Goal: Task Accomplishment & Management: Use online tool/utility

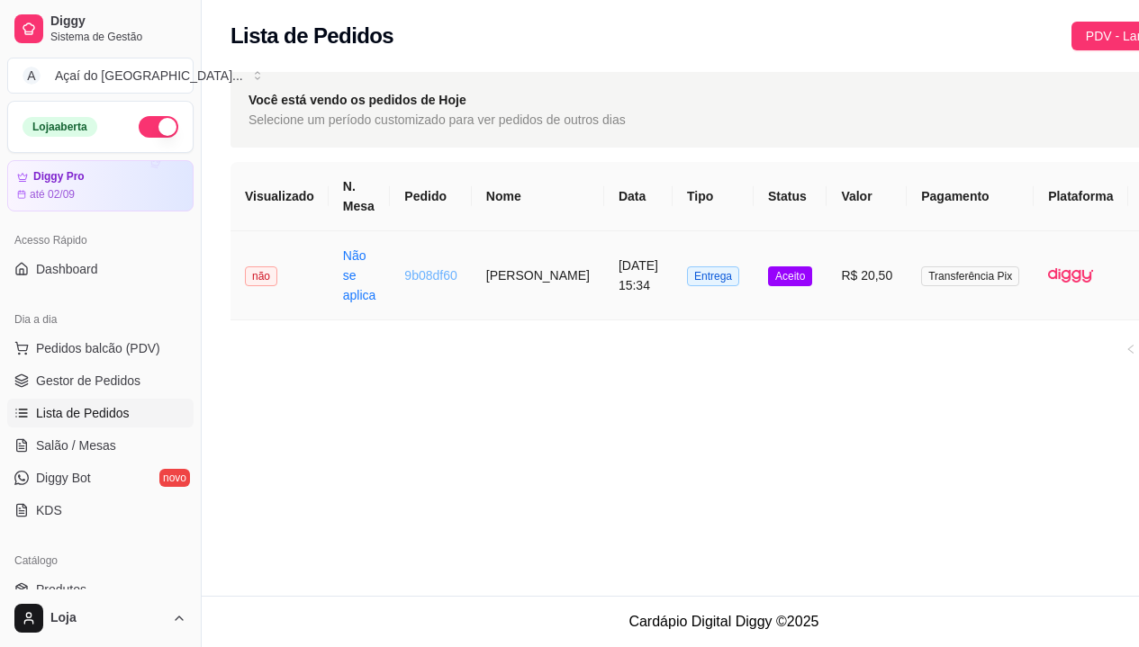
click at [404, 277] on link "9b08df60" at bounding box center [430, 275] width 52 height 14
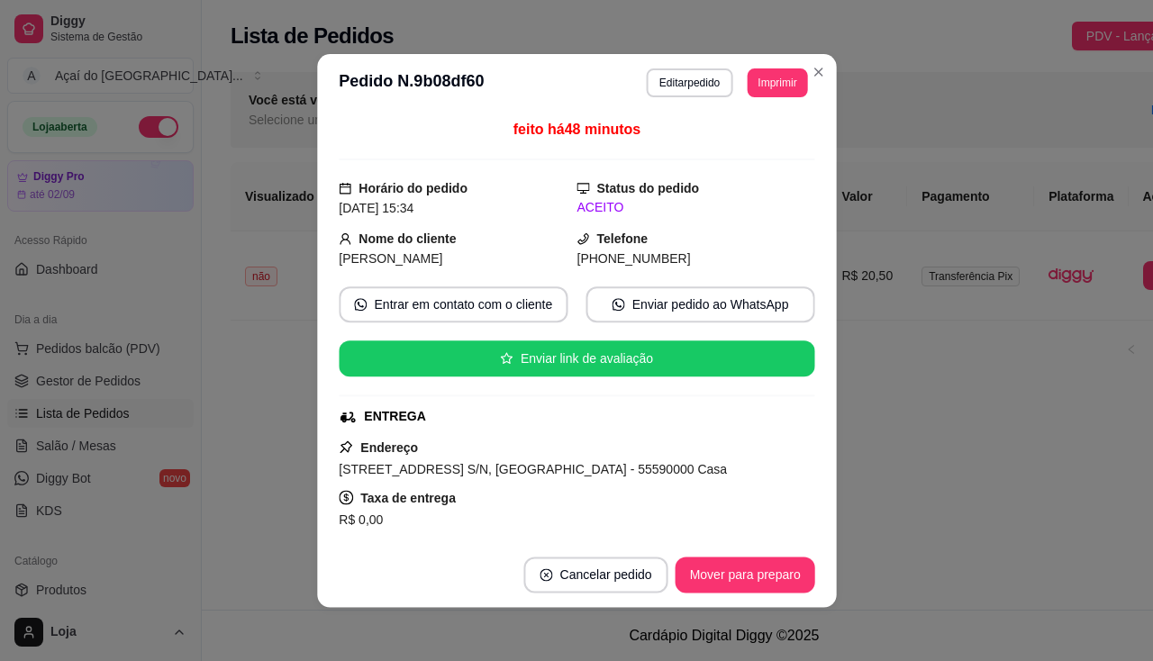
scroll to position [180, 0]
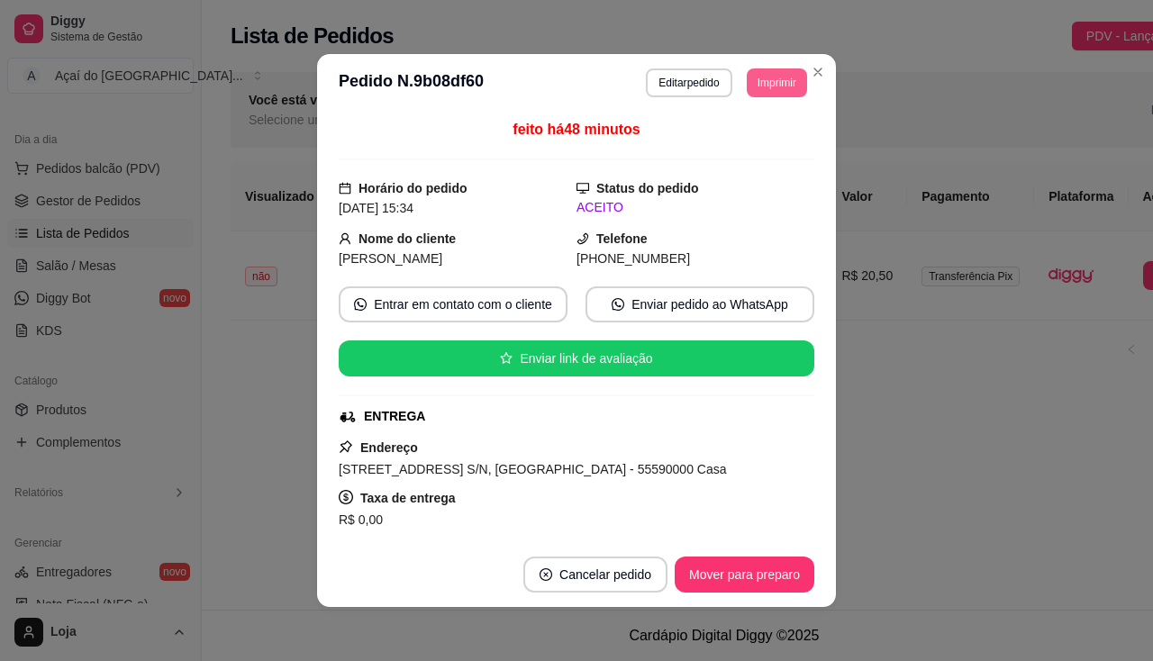
click at [782, 89] on button "Imprimir" at bounding box center [777, 82] width 60 height 29
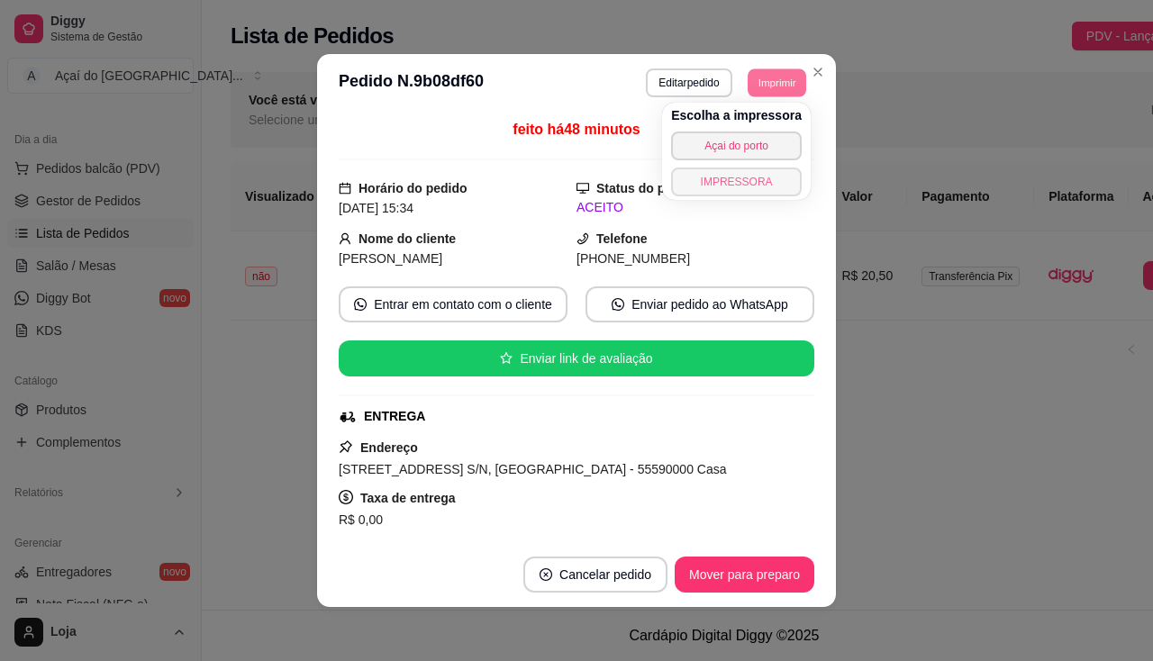
click at [752, 184] on button "IMPRESSORA" at bounding box center [736, 181] width 131 height 29
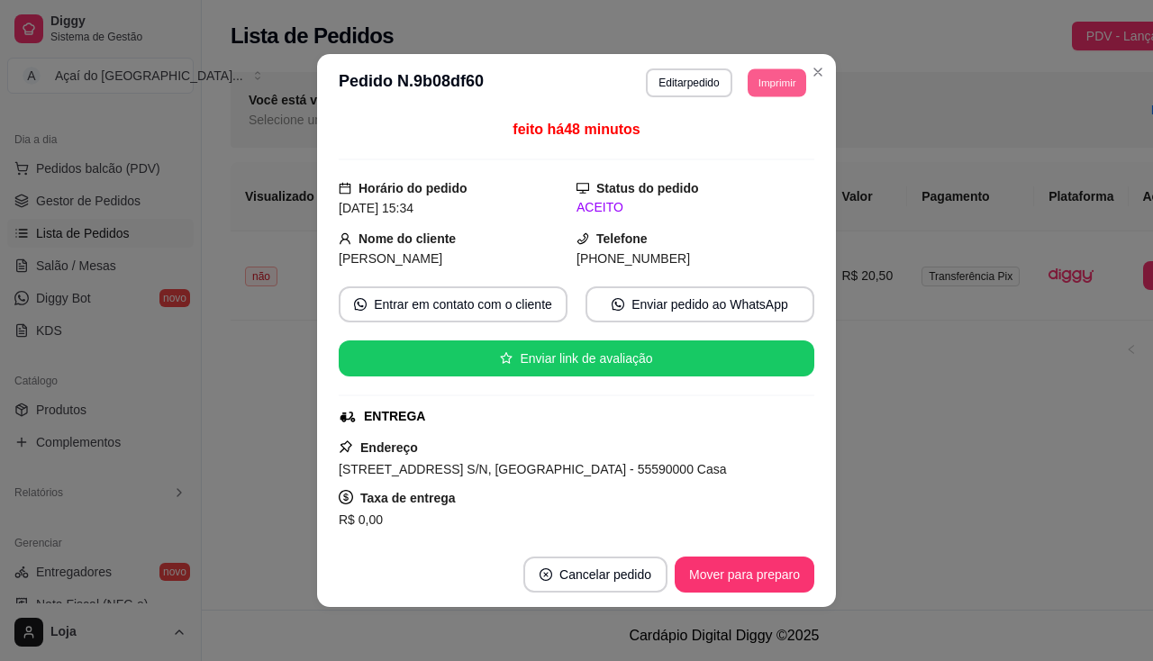
click at [767, 85] on button "Imprimir" at bounding box center [776, 82] width 59 height 28
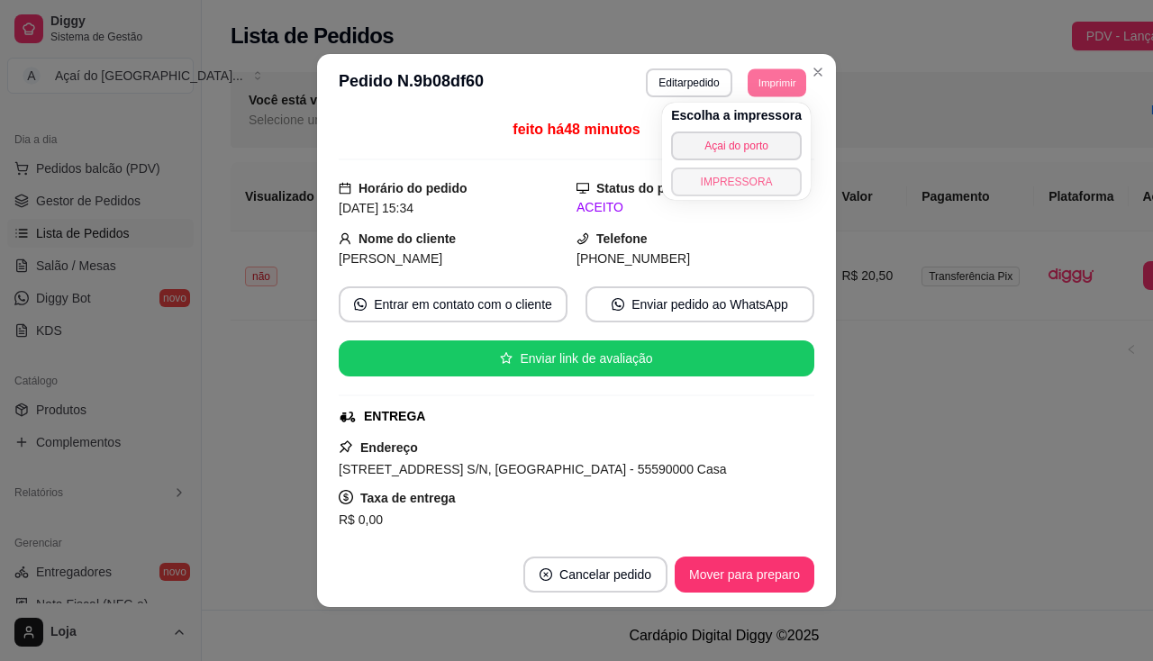
click at [748, 179] on button "IMPRESSORA" at bounding box center [736, 181] width 131 height 29
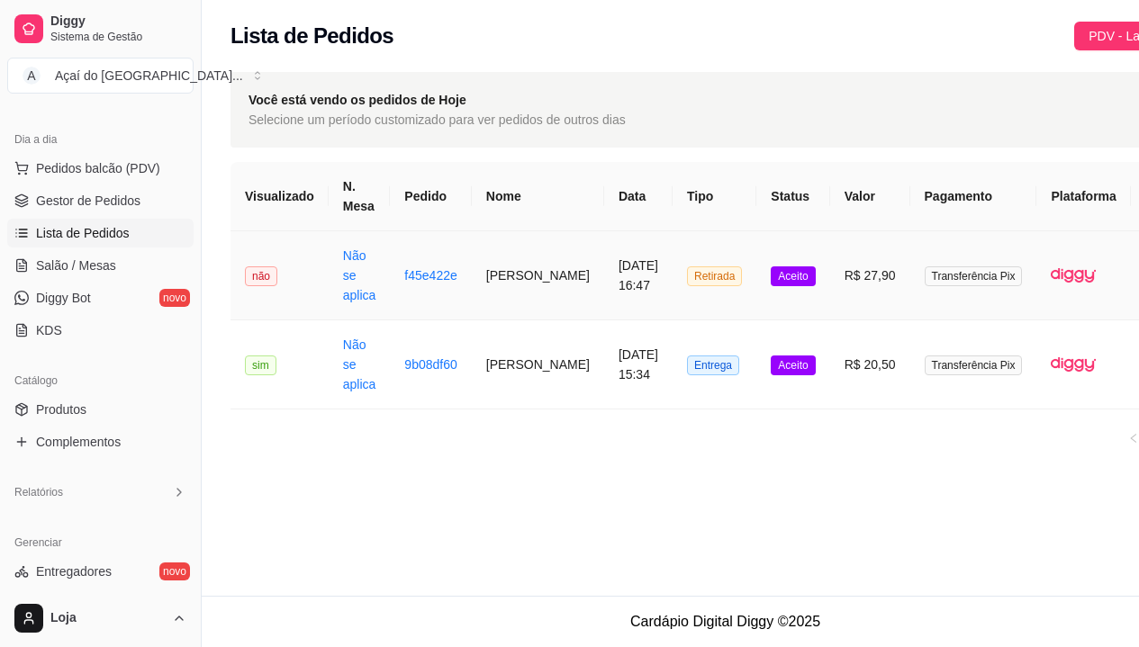
click at [383, 292] on td "Não se aplica" at bounding box center [360, 275] width 62 height 89
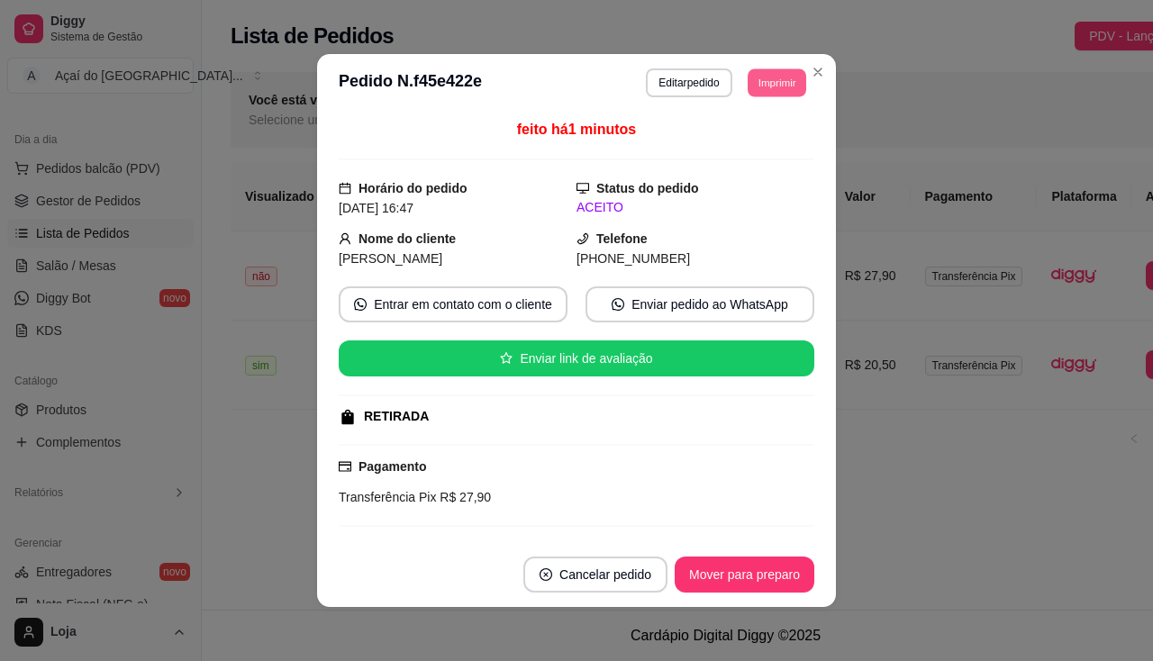
click at [779, 74] on button "Imprimir" at bounding box center [776, 82] width 59 height 28
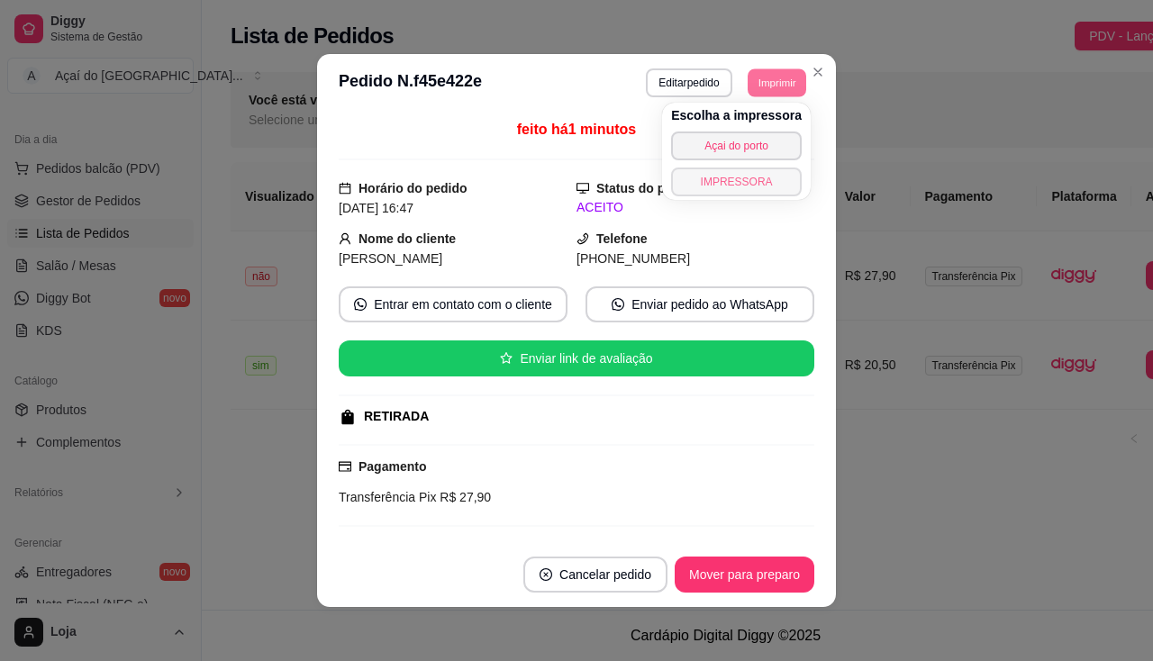
click at [766, 182] on button "IMPRESSORA" at bounding box center [736, 181] width 131 height 29
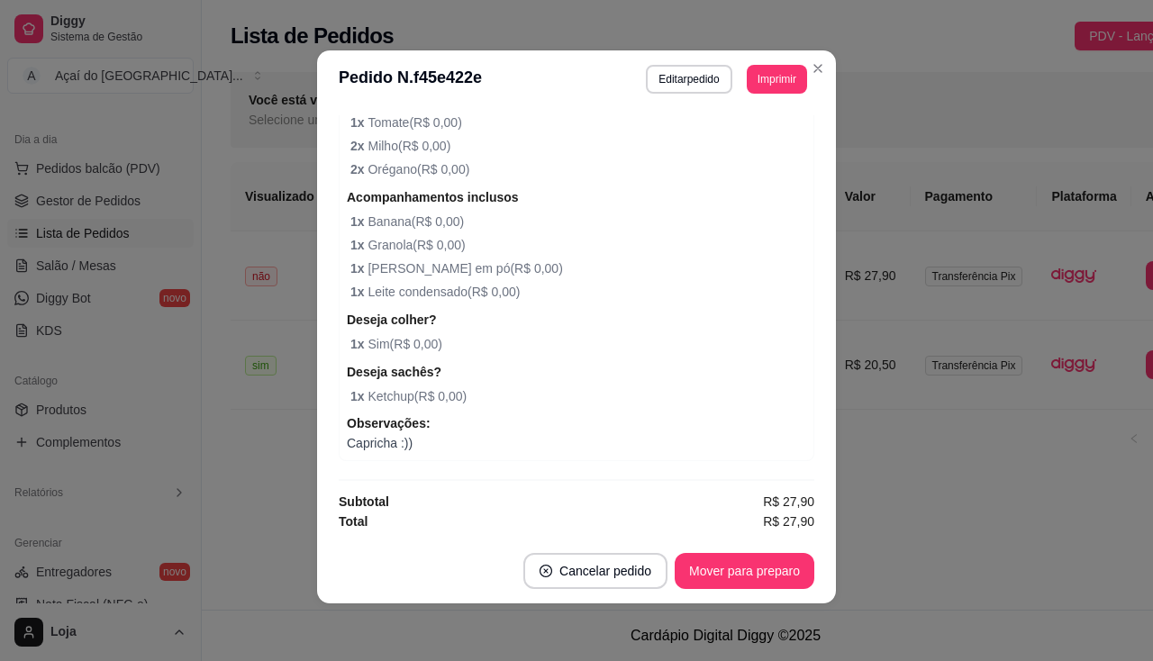
scroll to position [267, 0]
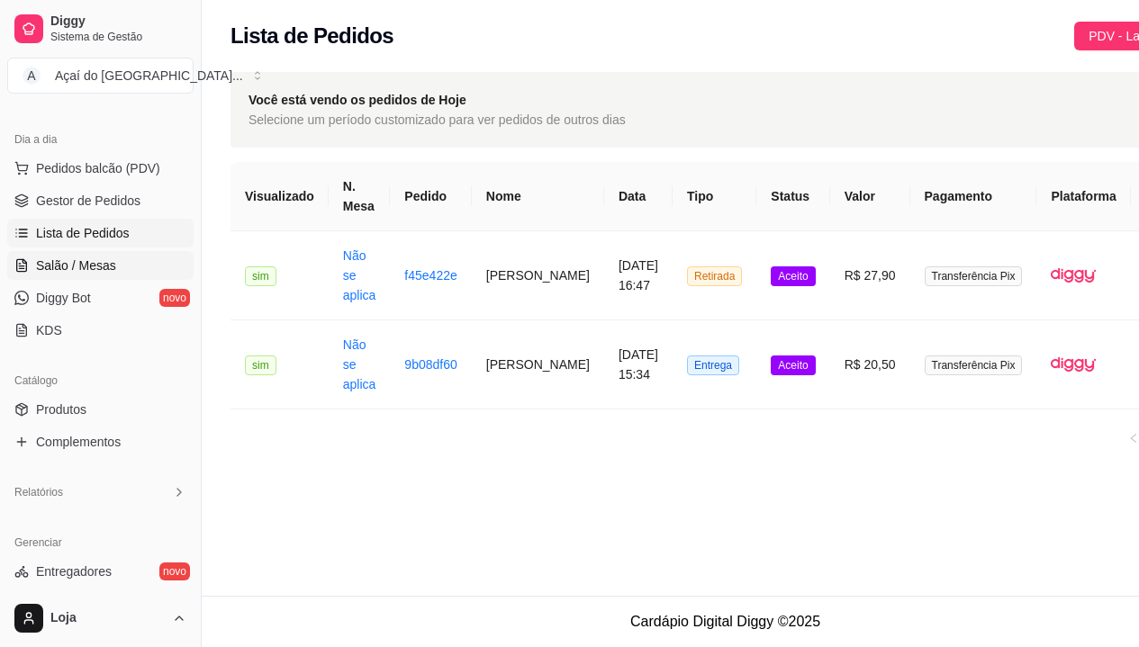
click at [23, 259] on icon at bounding box center [25, 261] width 4 height 4
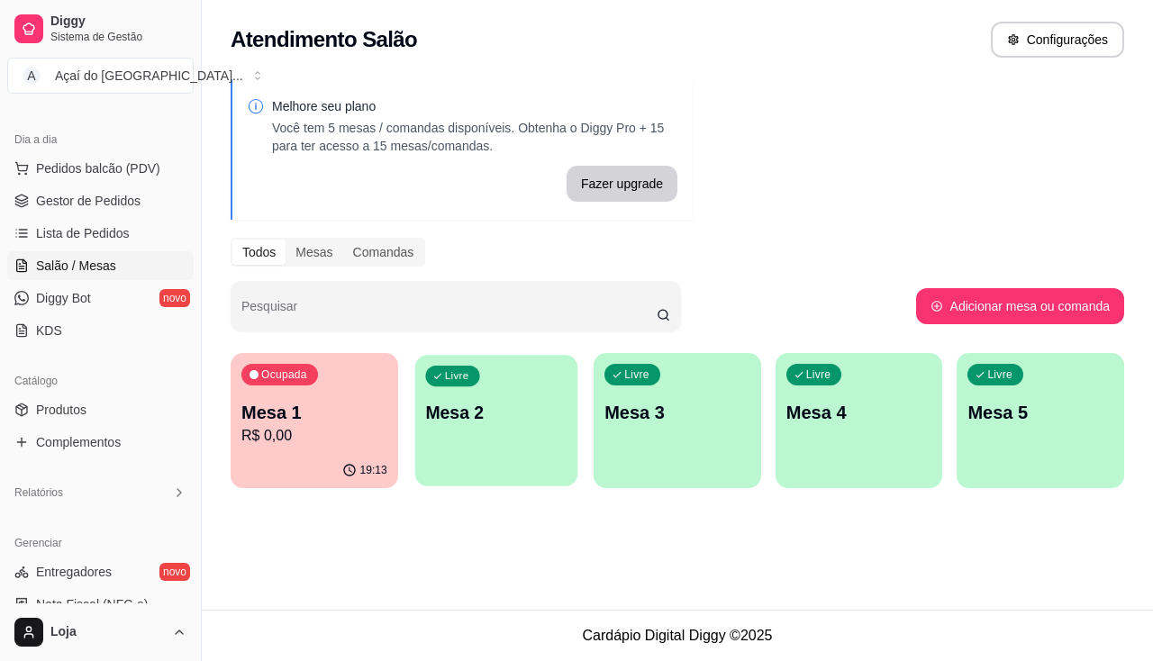
click at [466, 419] on p "Mesa 2" at bounding box center [495, 413] width 141 height 24
click at [279, 441] on p "R$ 0,00" at bounding box center [314, 436] width 146 height 22
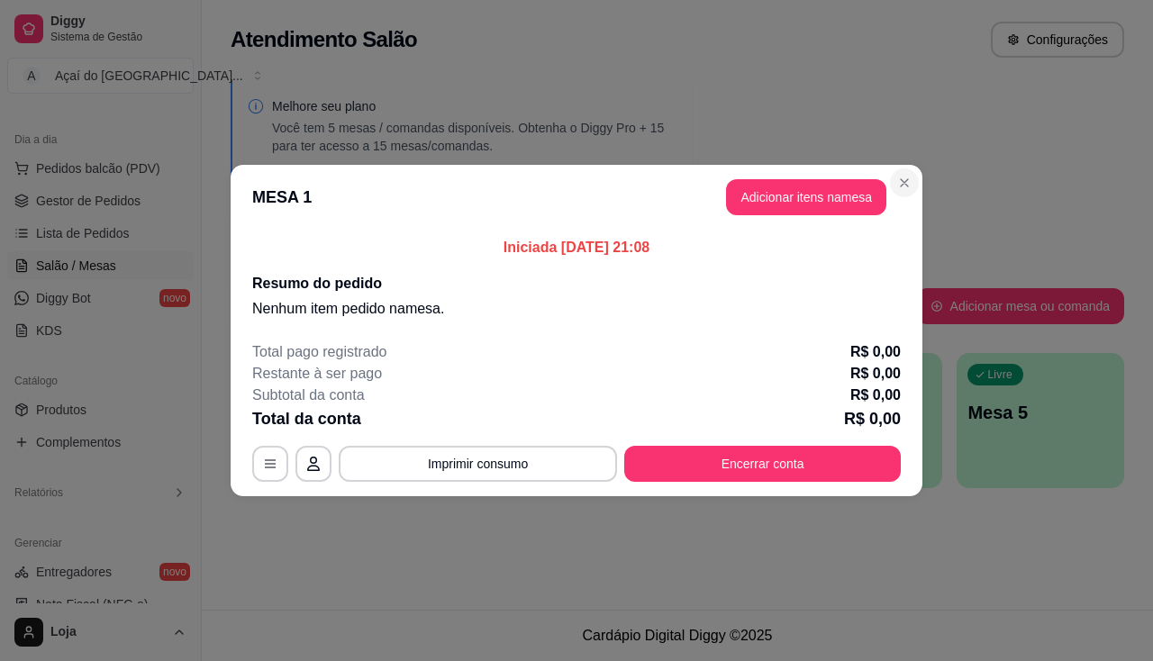
click at [902, 186] on div "Melhore seu plano Você tem 5 mesas / comandas disponíveis. Obtenha o Diggy Pro …" at bounding box center [677, 288] width 951 height 441
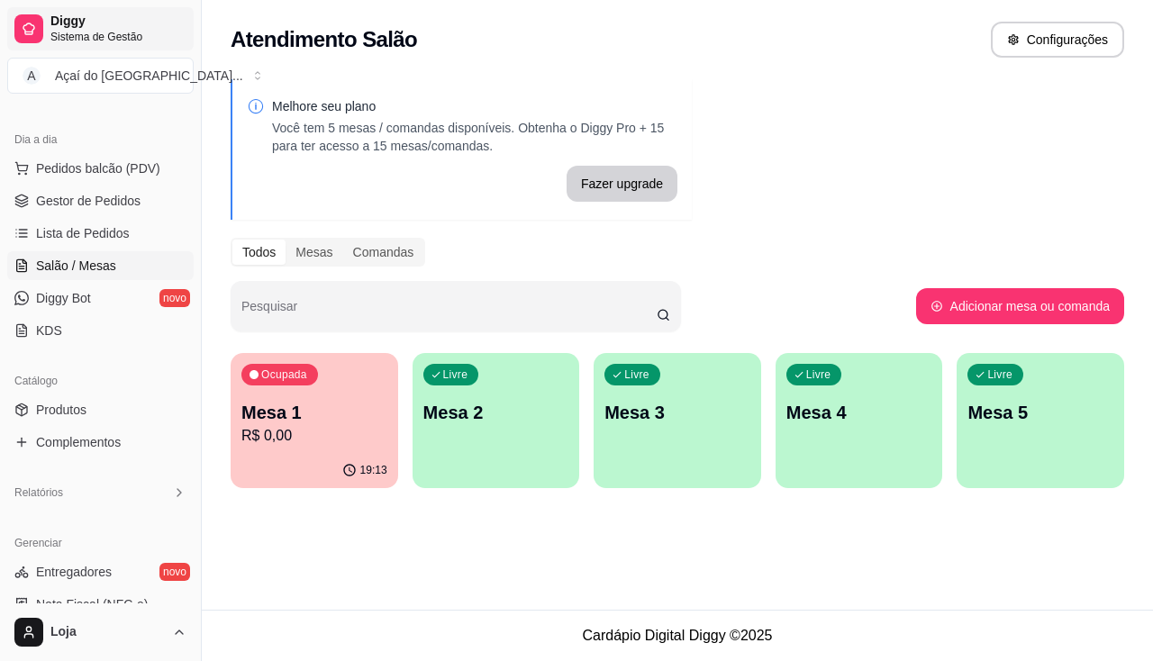
scroll to position [270, 0]
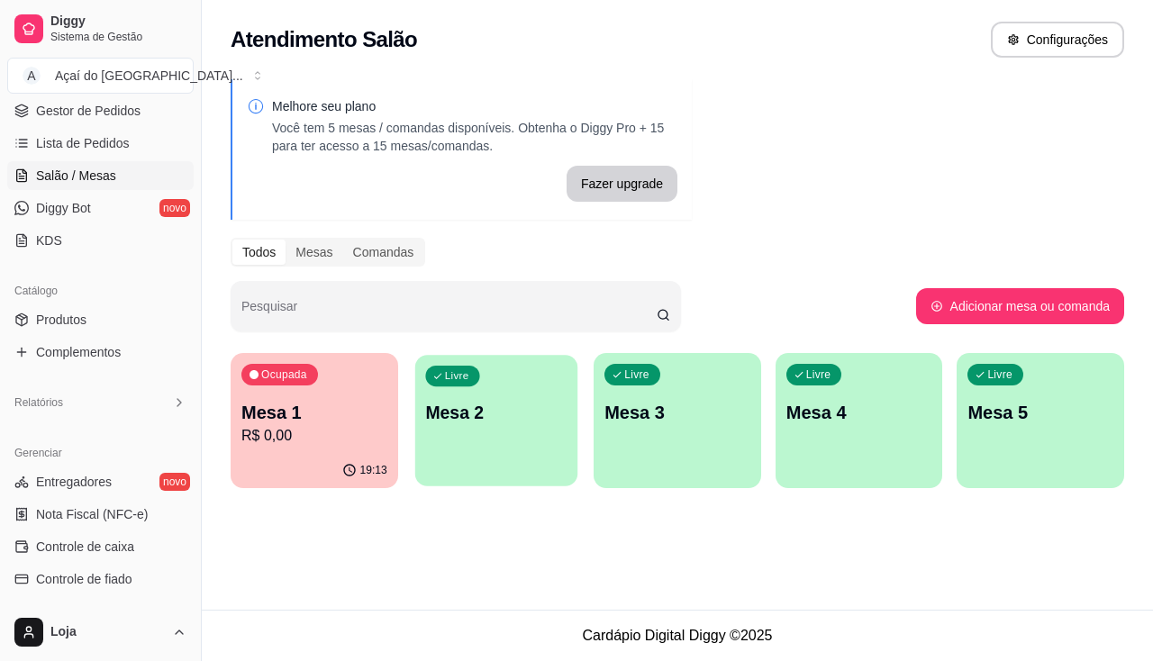
click at [448, 423] on p "Mesa 2" at bounding box center [495, 413] width 141 height 24
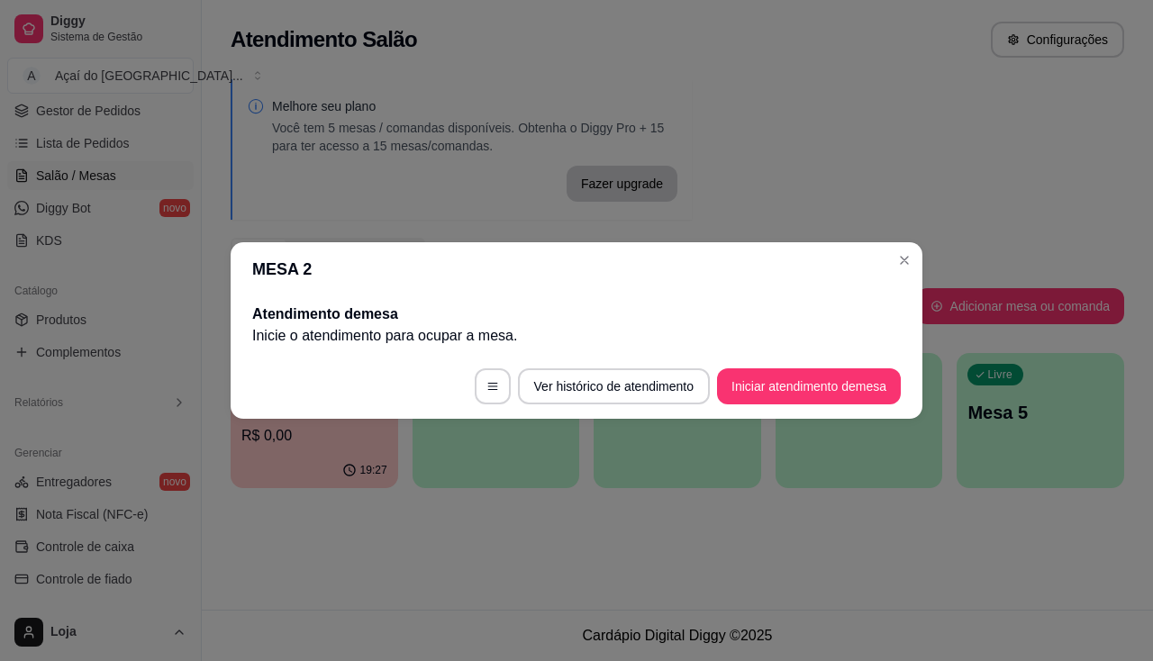
click at [784, 393] on button "Iniciar atendimento de mesa" at bounding box center [809, 386] width 184 height 36
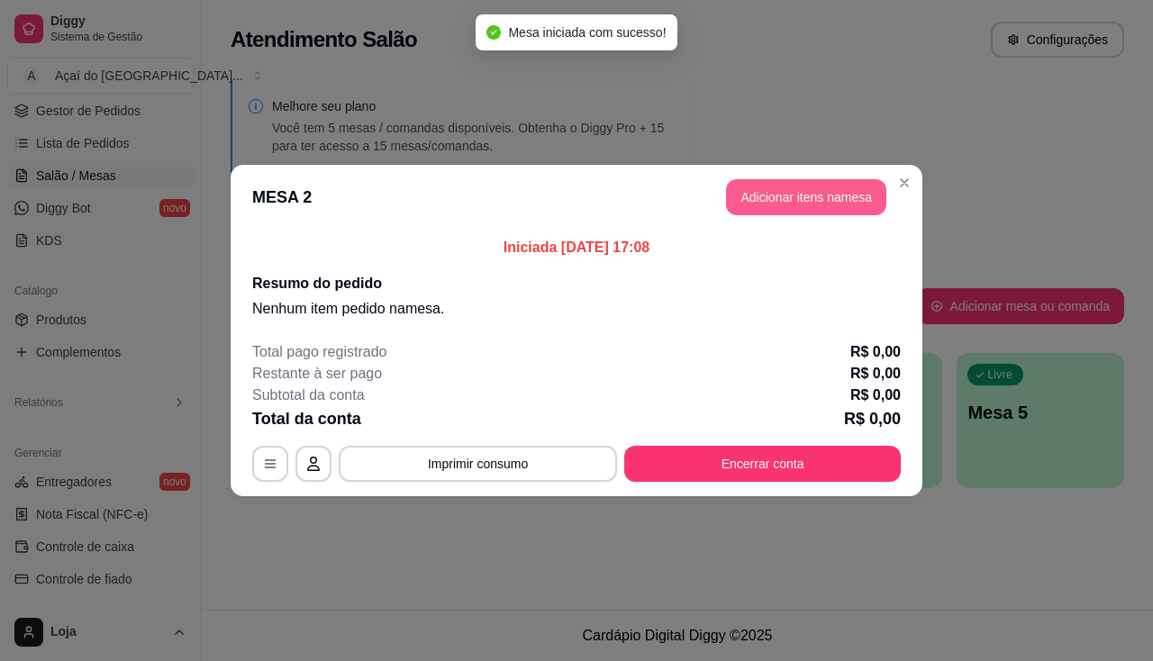
click at [773, 198] on button "Adicionar itens na mesa" at bounding box center [806, 197] width 160 height 36
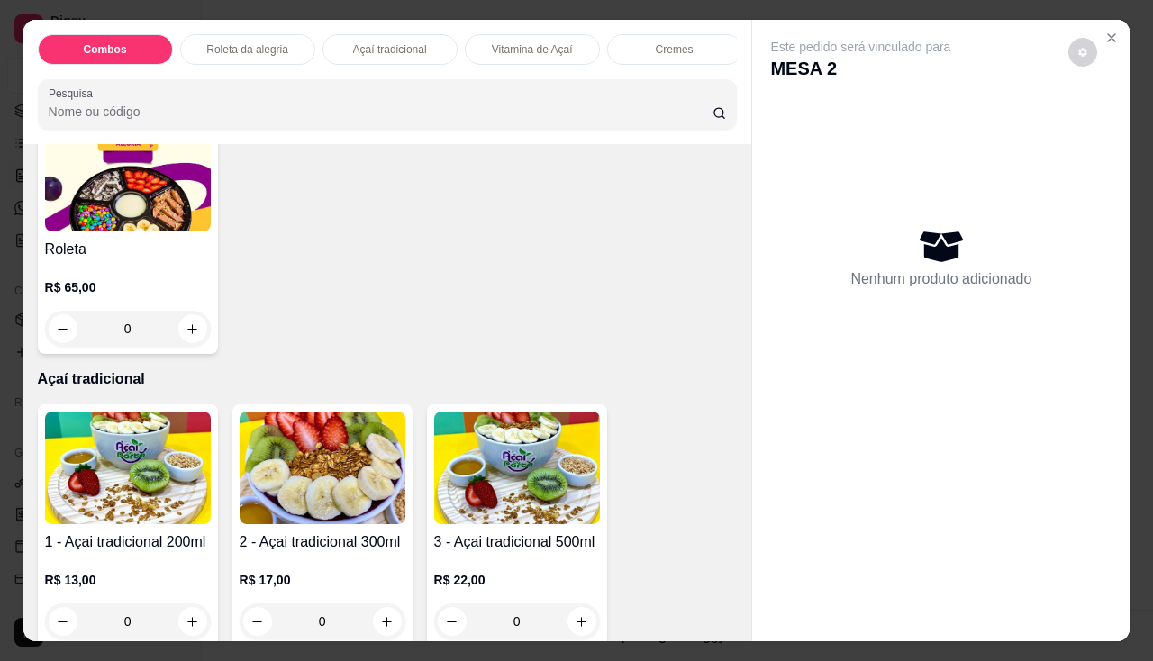
scroll to position [810, 0]
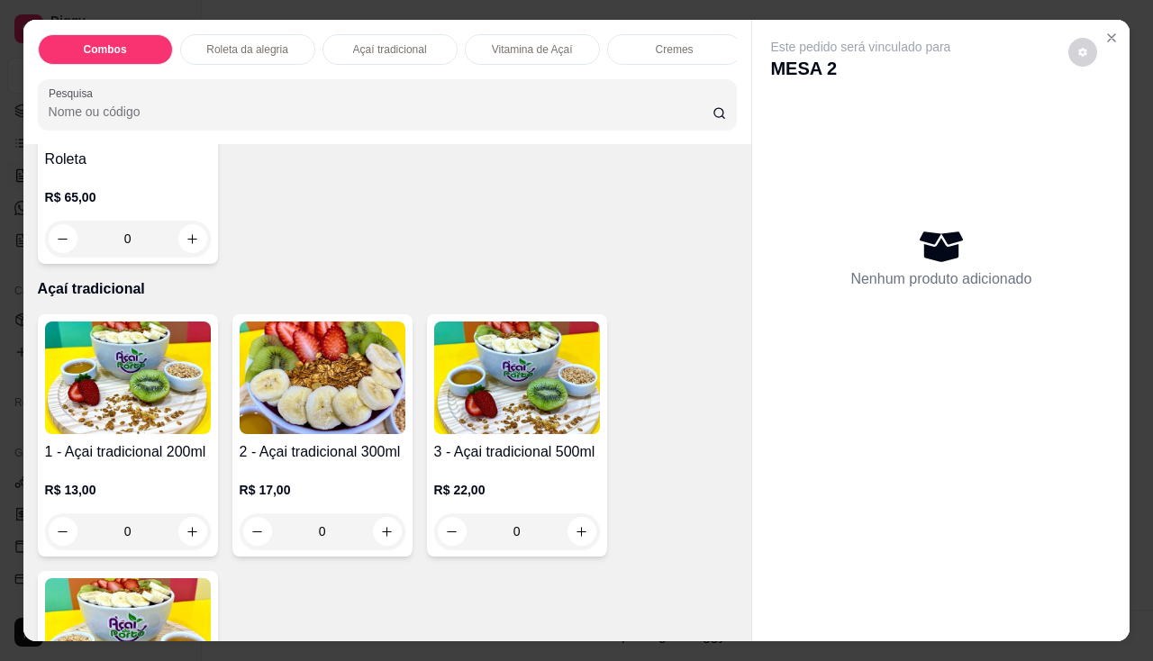
click at [109, 384] on img at bounding box center [128, 377] width 166 height 113
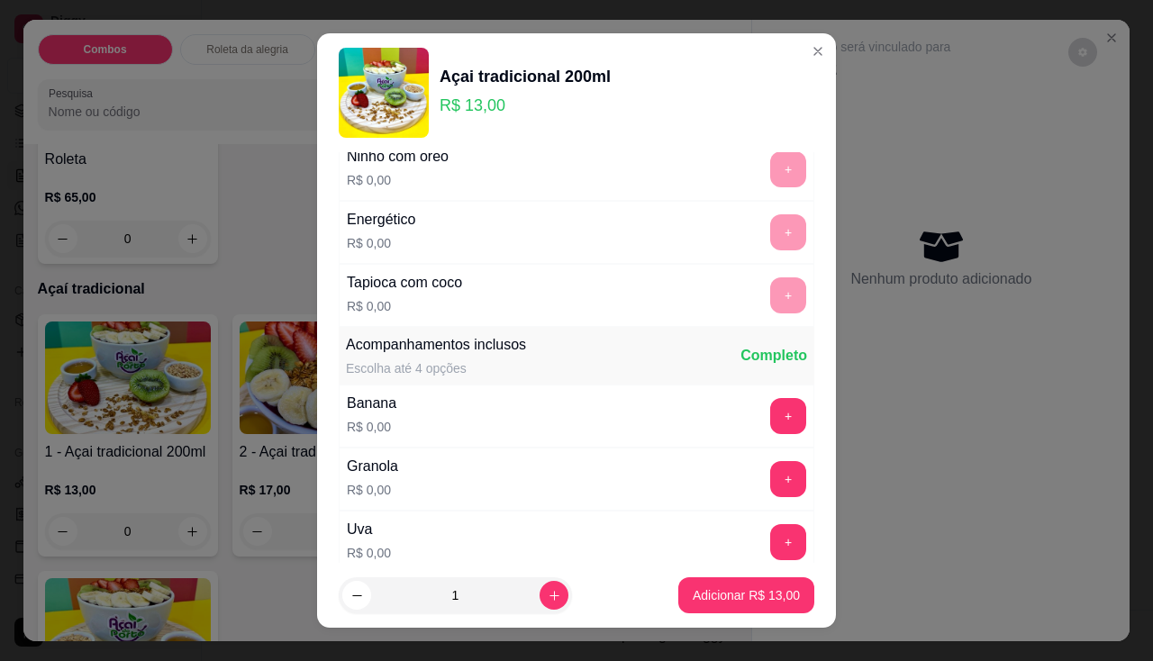
scroll to position [360, 0]
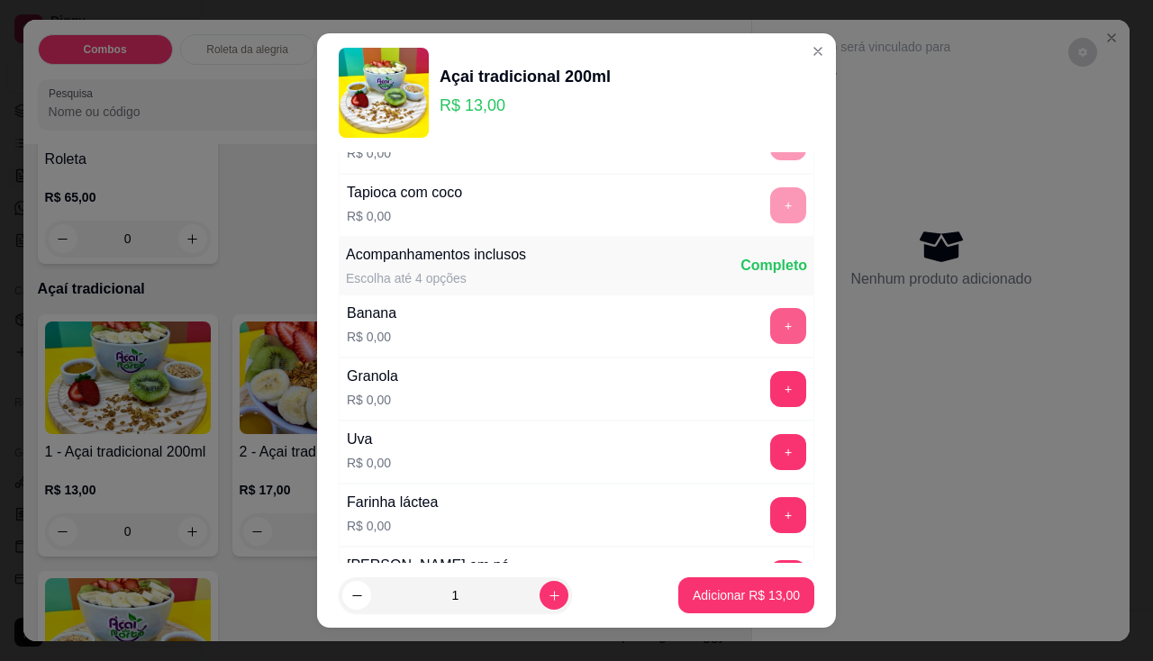
click at [770, 330] on button "+" at bounding box center [788, 326] width 36 height 36
click at [771, 375] on button "+" at bounding box center [788, 388] width 35 height 35
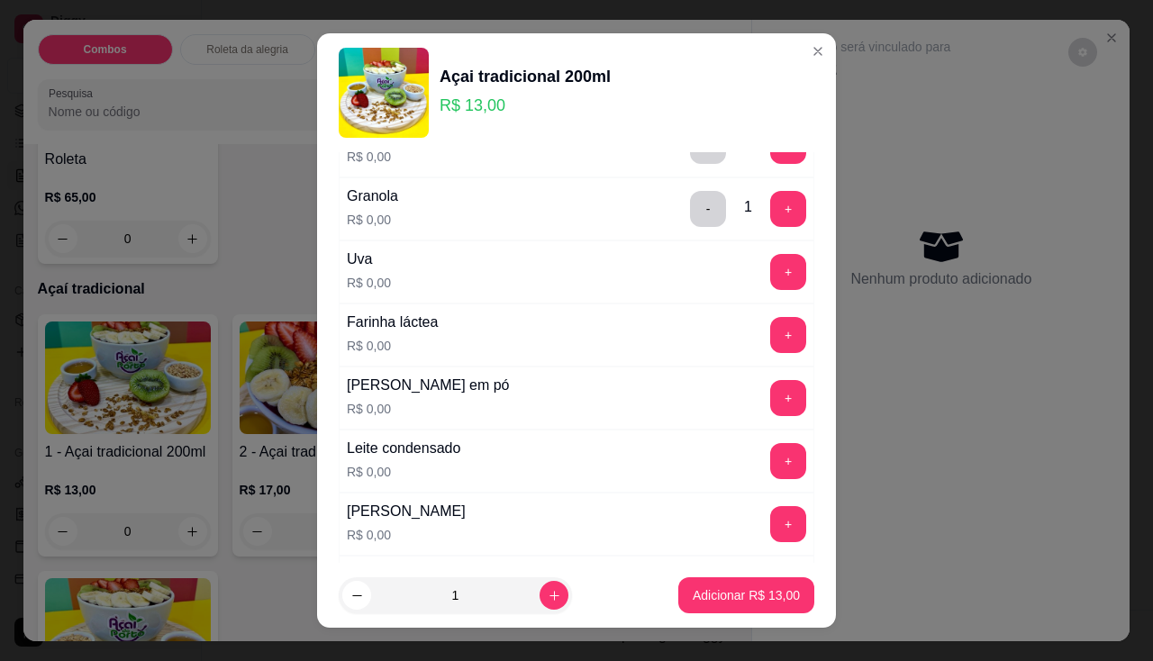
scroll to position [720, 0]
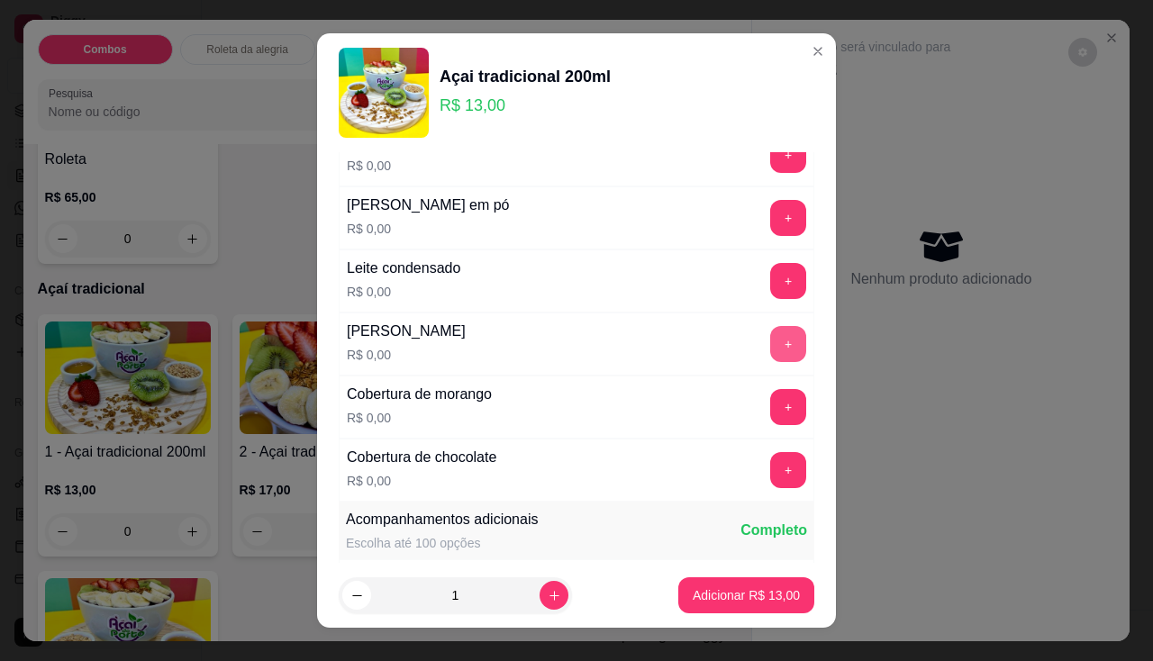
click at [770, 330] on button "+" at bounding box center [788, 344] width 36 height 36
click at [539, 600] on button "increase-product-quantity" at bounding box center [553, 596] width 28 height 28
click at [539, 600] on button "increase-product-quantity" at bounding box center [553, 595] width 29 height 29
type input "3"
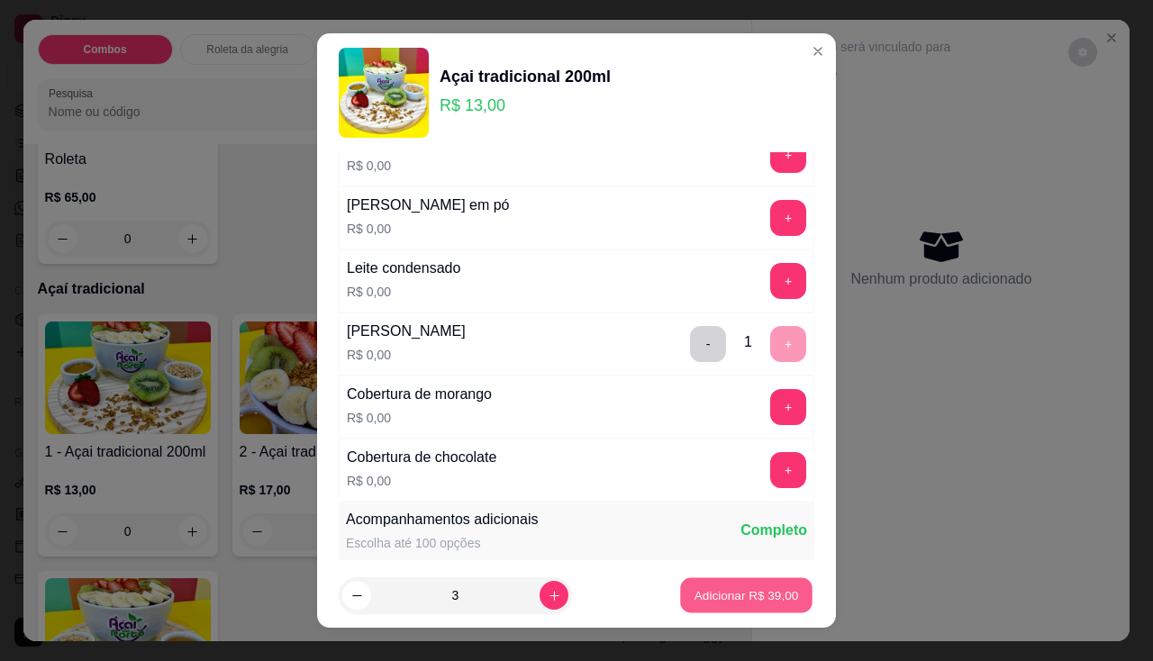
click at [680, 600] on button "Adicionar R$ 39,00" at bounding box center [746, 595] width 132 height 35
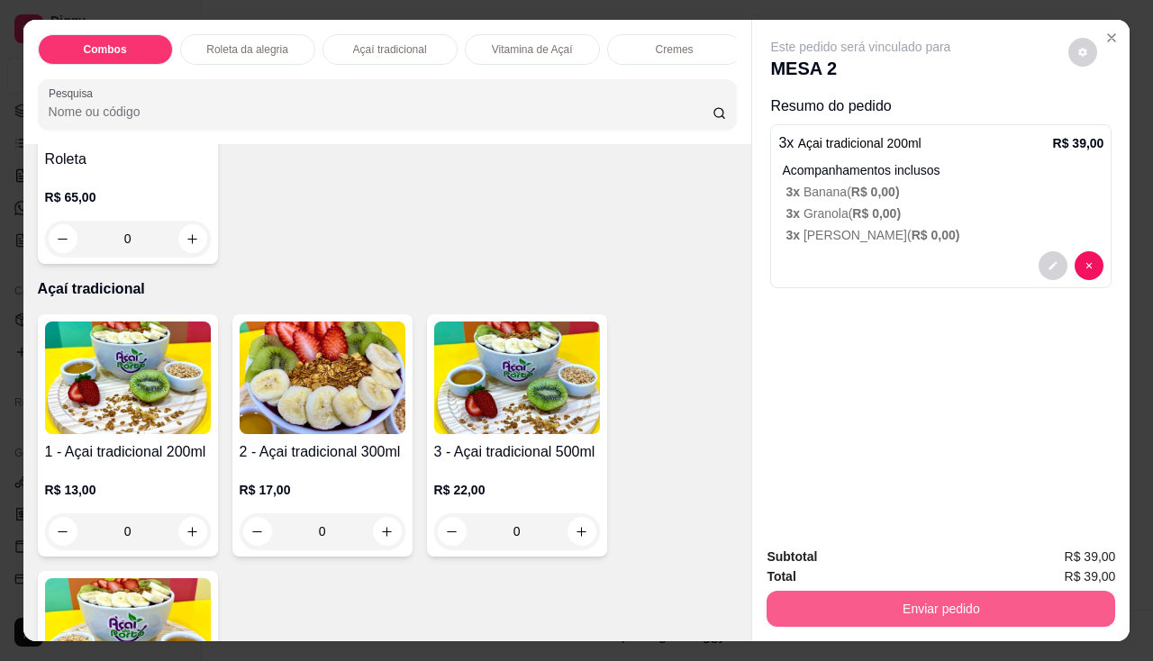
click at [876, 597] on button "Enviar pedido" at bounding box center [940, 609] width 349 height 36
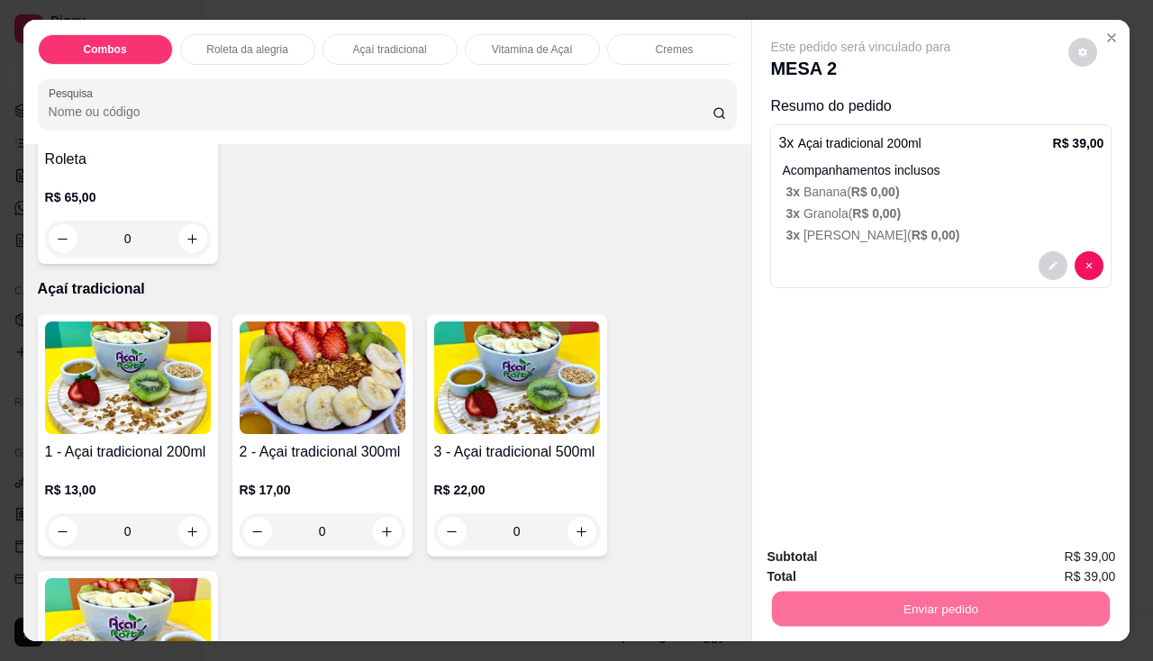
click at [876, 561] on button "Não registrar e enviar pedido" at bounding box center [881, 558] width 187 height 34
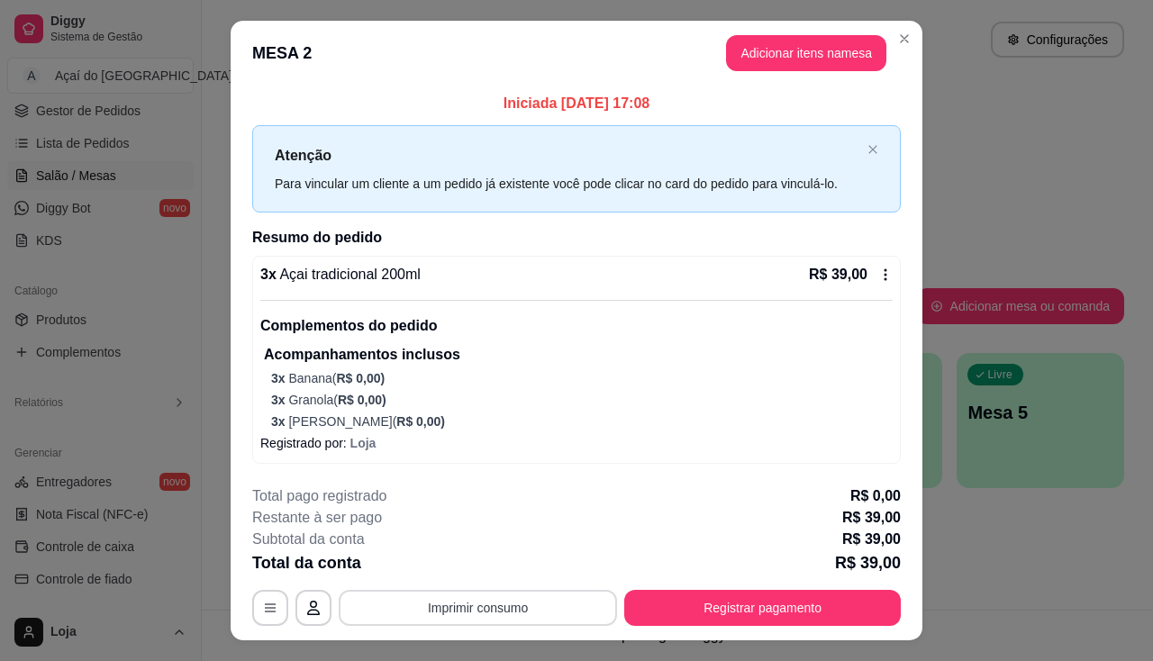
click at [563, 611] on button "Imprimir consumo" at bounding box center [478, 608] width 278 height 36
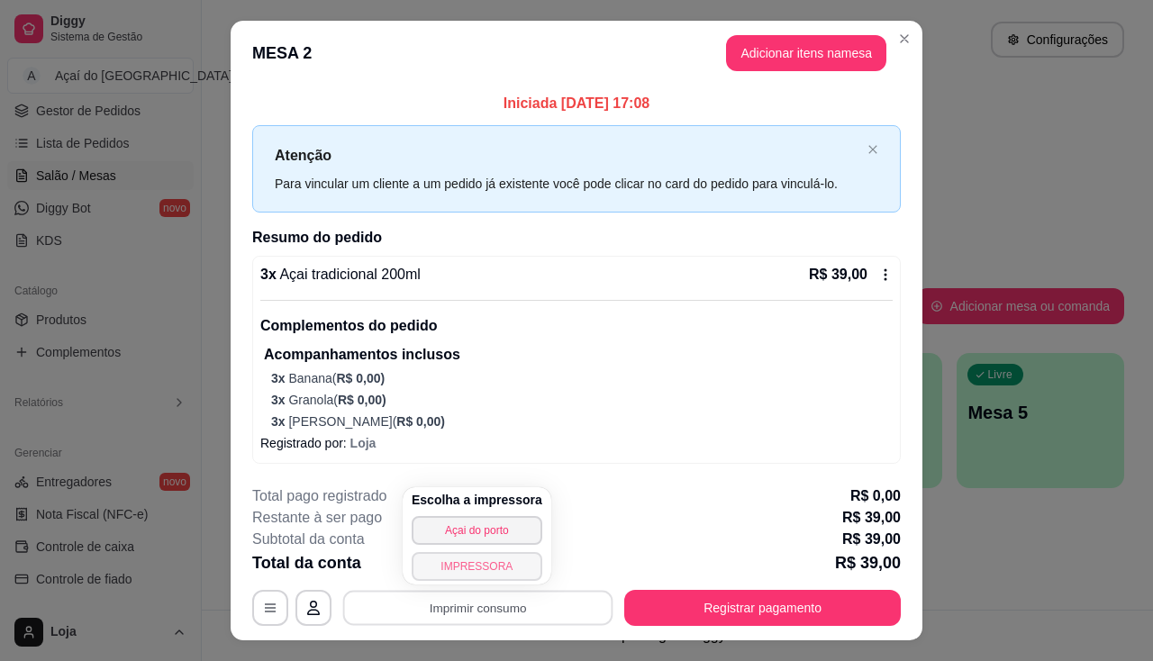
click at [469, 576] on button "IMPRESSORA" at bounding box center [477, 566] width 131 height 29
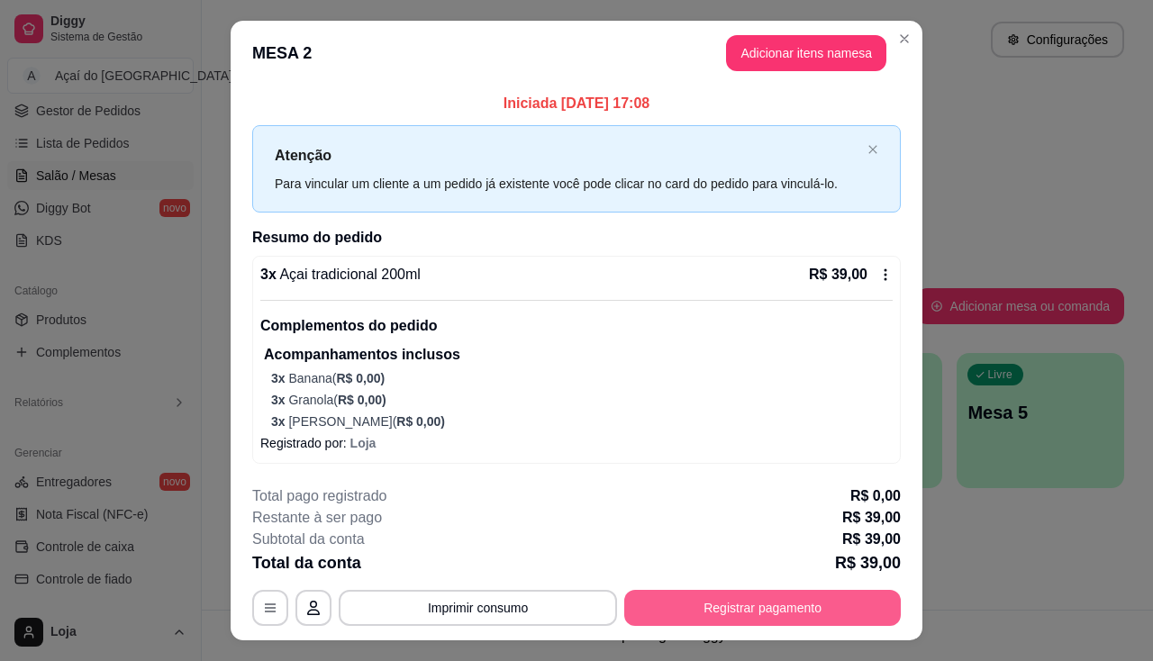
click at [711, 599] on button "Registrar pagamento" at bounding box center [762, 608] width 276 height 36
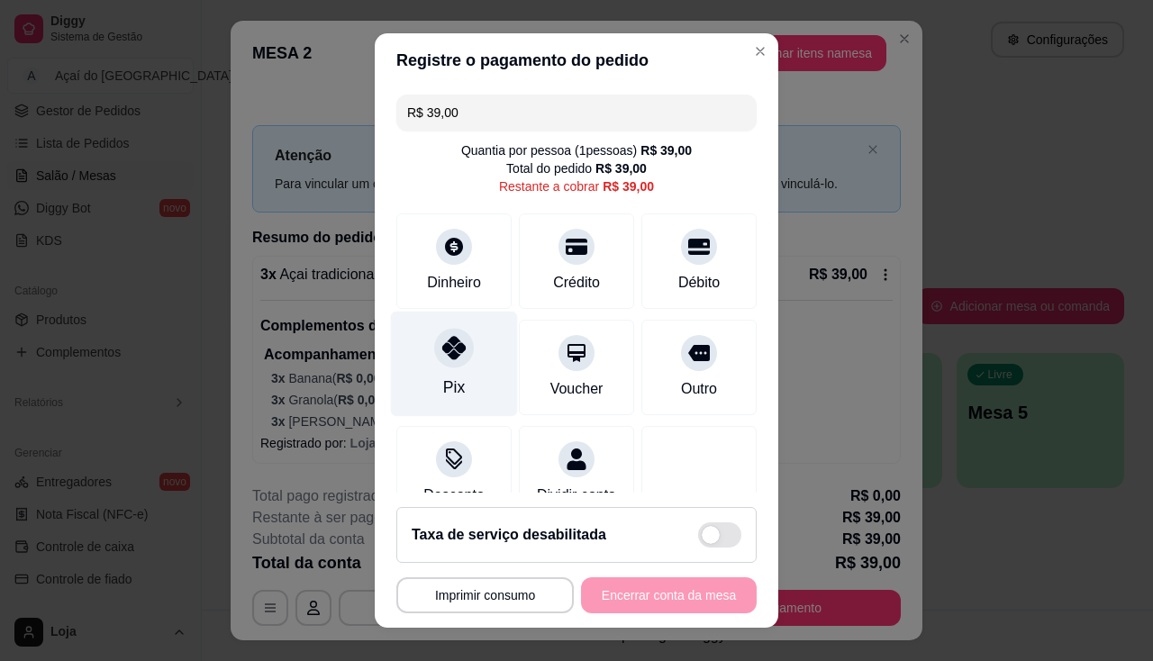
click at [442, 358] on icon at bounding box center [453, 347] width 23 height 23
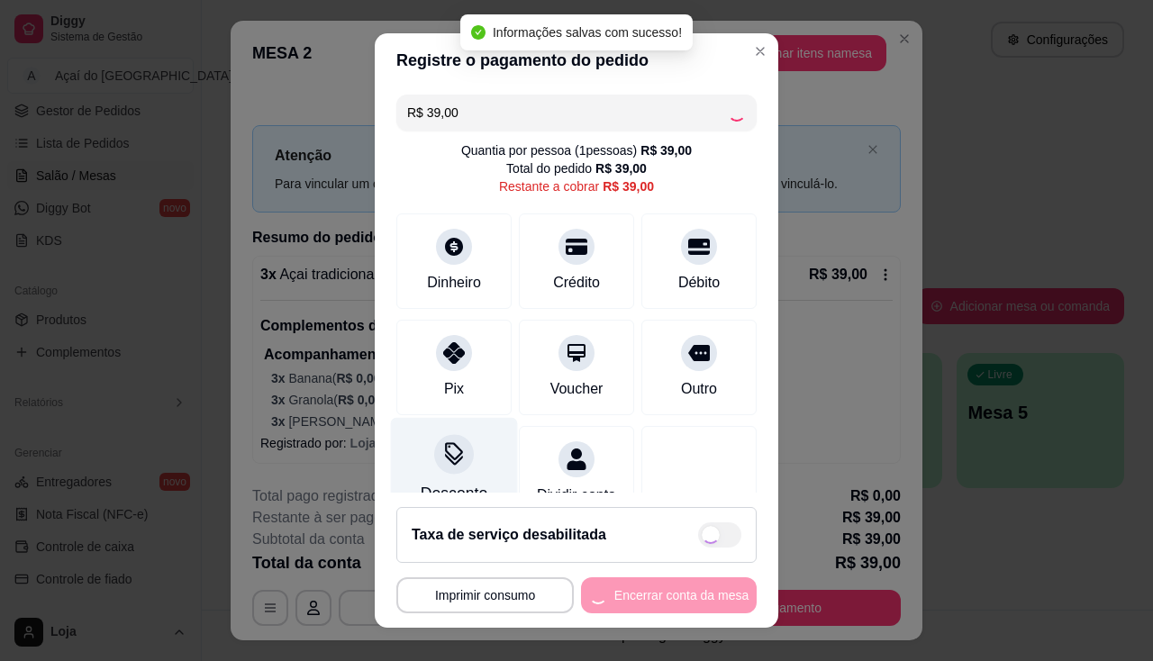
type input "R$ 0,00"
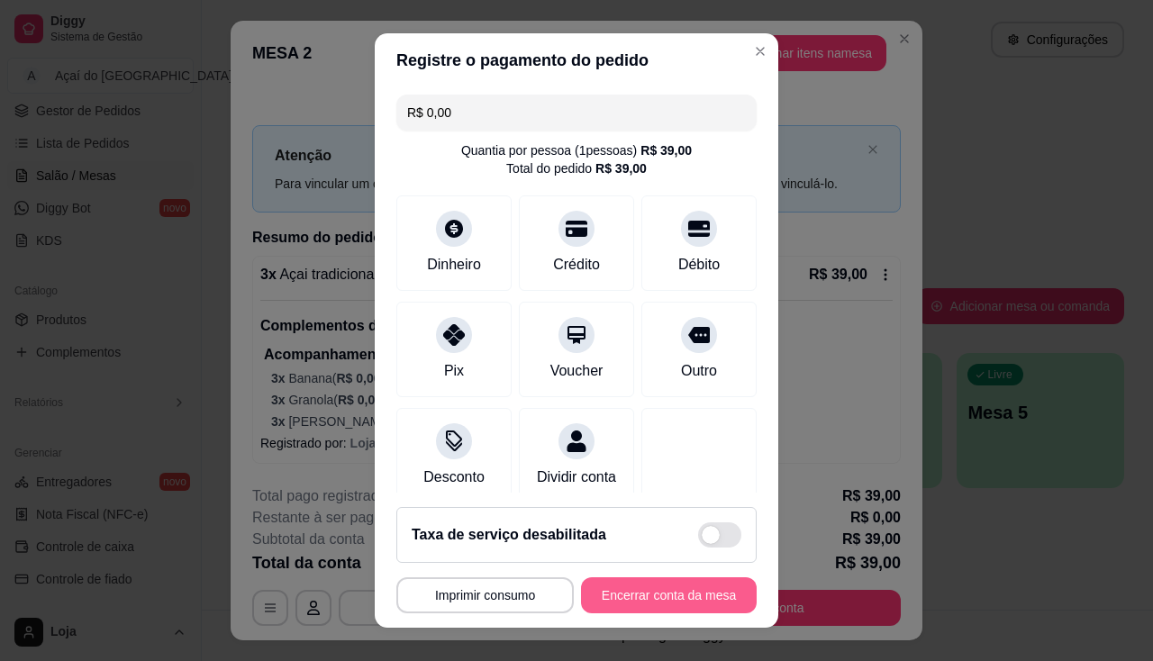
click at [673, 593] on button "Encerrar conta da mesa" at bounding box center [669, 595] width 176 height 36
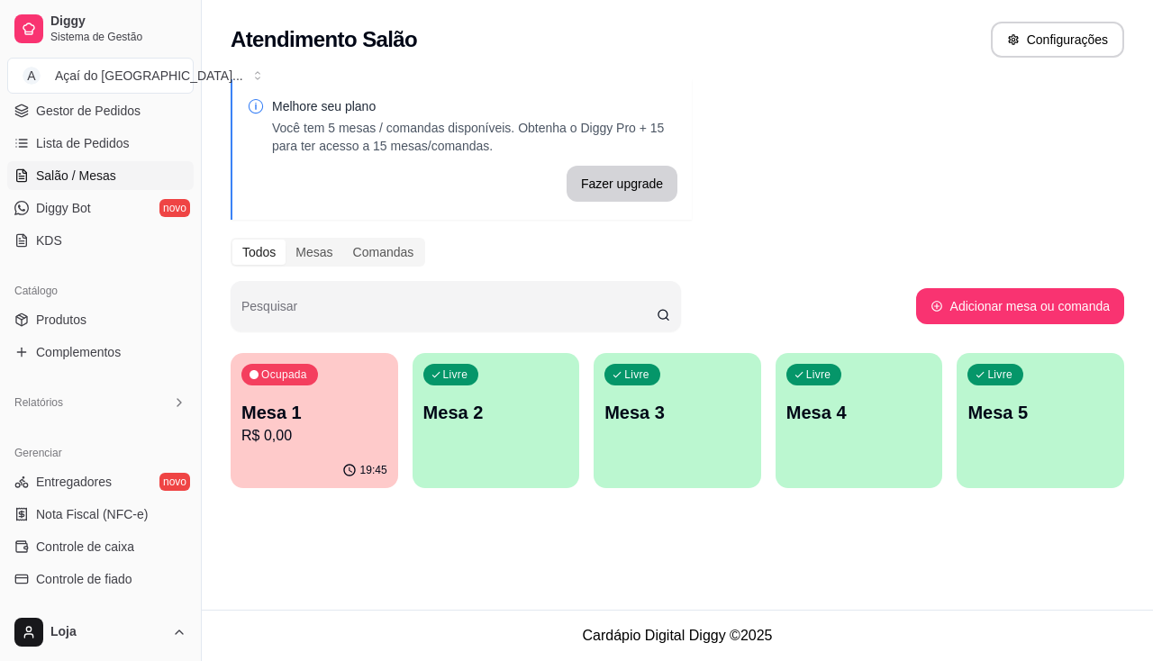
click at [298, 403] on p "Mesa 1" at bounding box center [314, 412] width 146 height 25
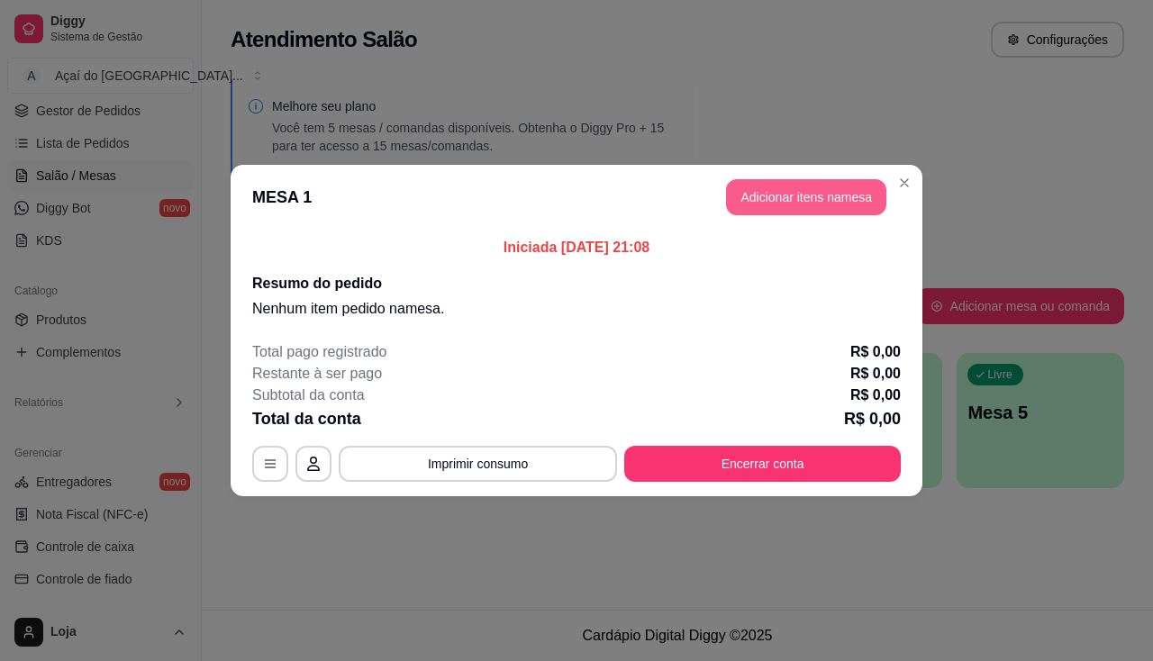
click at [859, 185] on button "Adicionar itens na mesa" at bounding box center [806, 197] width 160 height 36
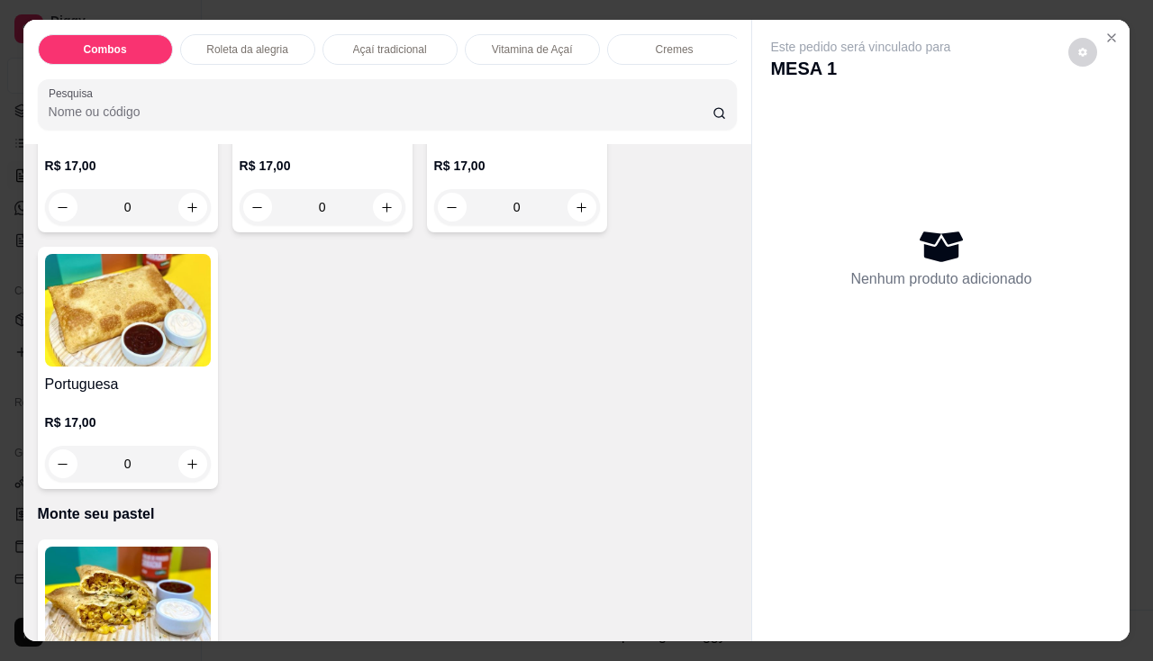
scroll to position [3602, 0]
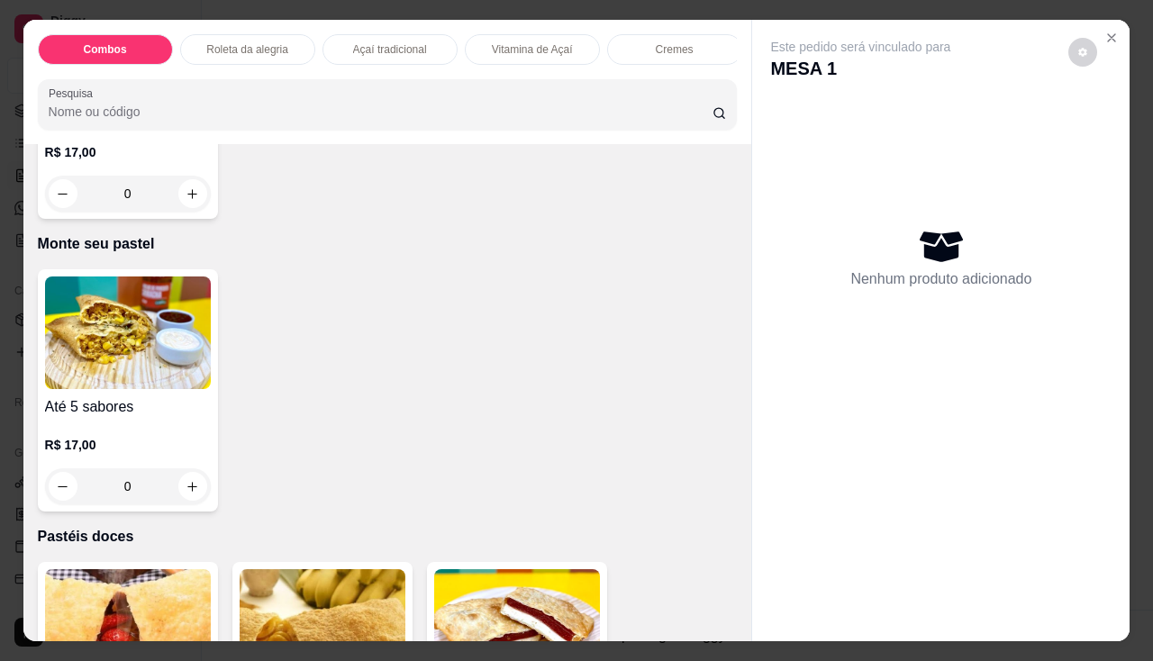
click at [136, 383] on img at bounding box center [128, 332] width 166 height 113
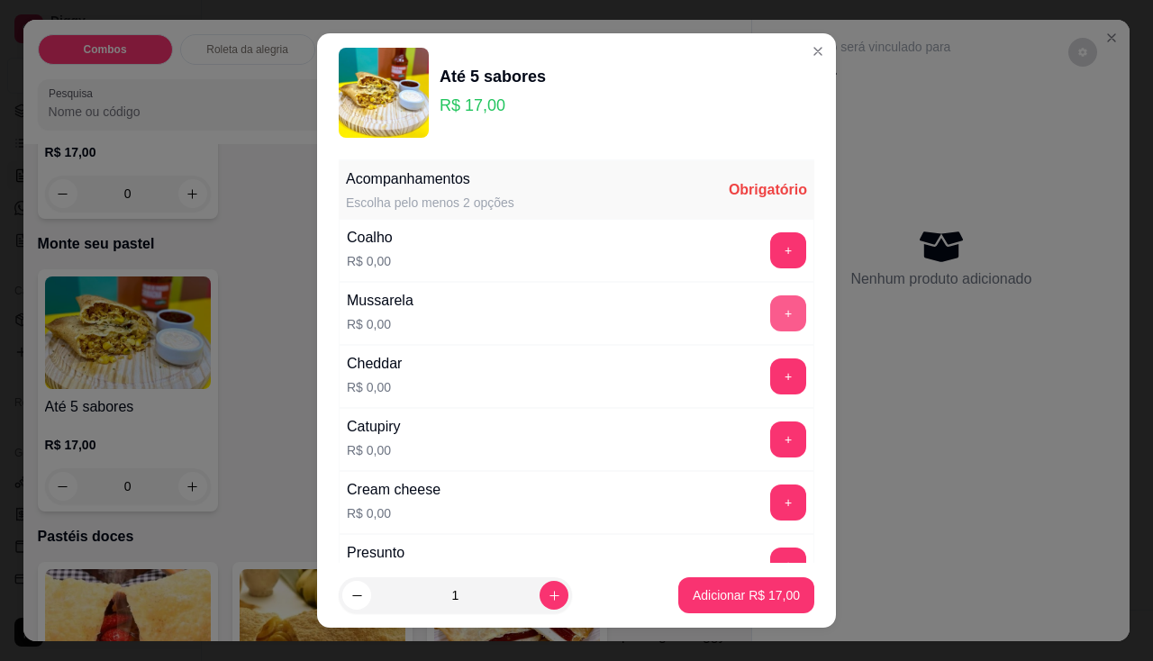
click at [763, 323] on div "+" at bounding box center [788, 313] width 50 height 36
click at [770, 330] on button "+" at bounding box center [788, 313] width 36 height 36
click at [771, 365] on button "+" at bounding box center [788, 375] width 35 height 35
click at [770, 434] on button "+" at bounding box center [788, 439] width 36 height 36
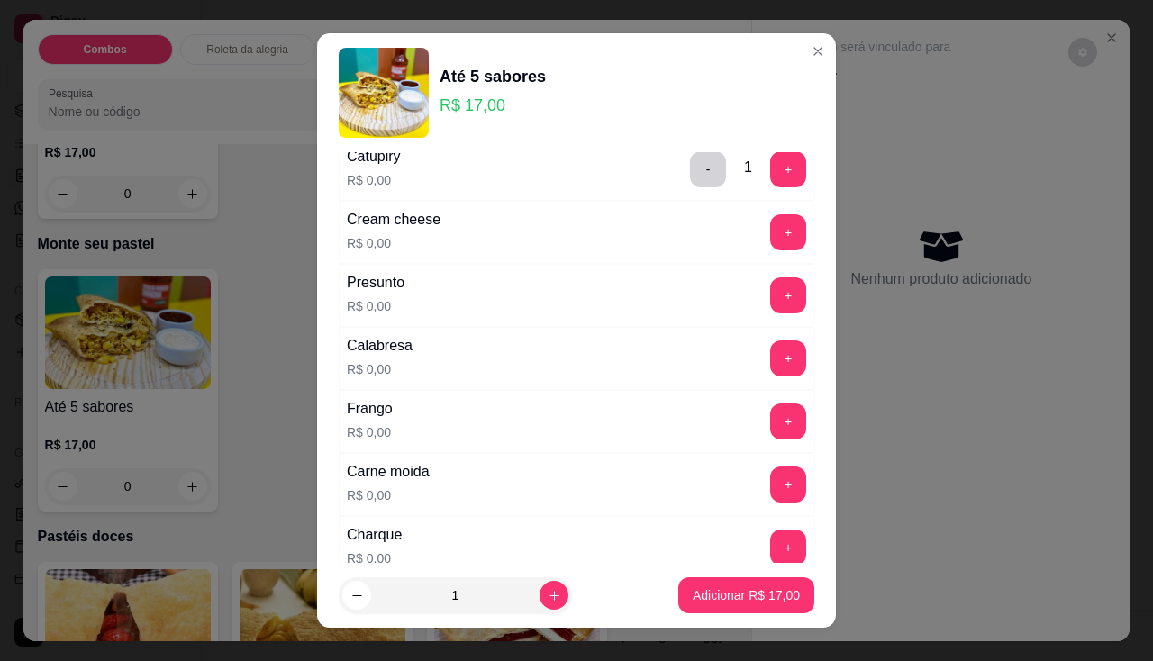
scroll to position [360, 0]
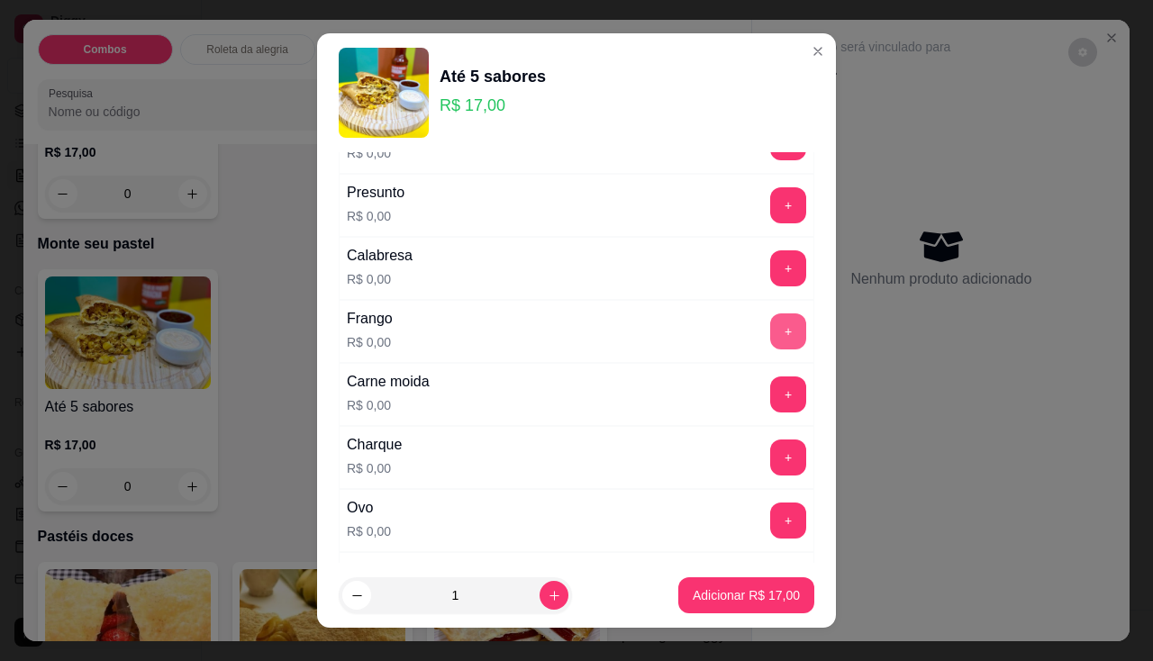
click at [770, 316] on button "+" at bounding box center [788, 331] width 36 height 36
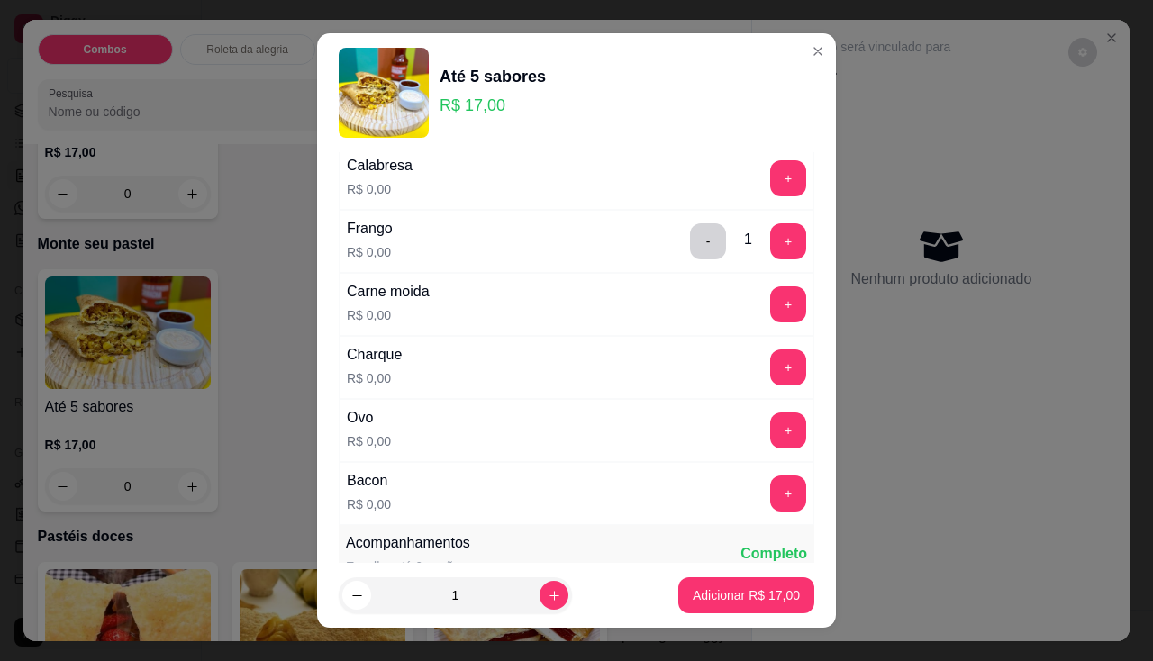
drag, startPoint x: 756, startPoint y: 347, endPoint x: 756, endPoint y: 360, distance: 13.5
click at [756, 349] on div "Charque R$ 0,00 +" at bounding box center [576, 367] width 475 height 63
click at [771, 360] on button "+" at bounding box center [788, 366] width 35 height 35
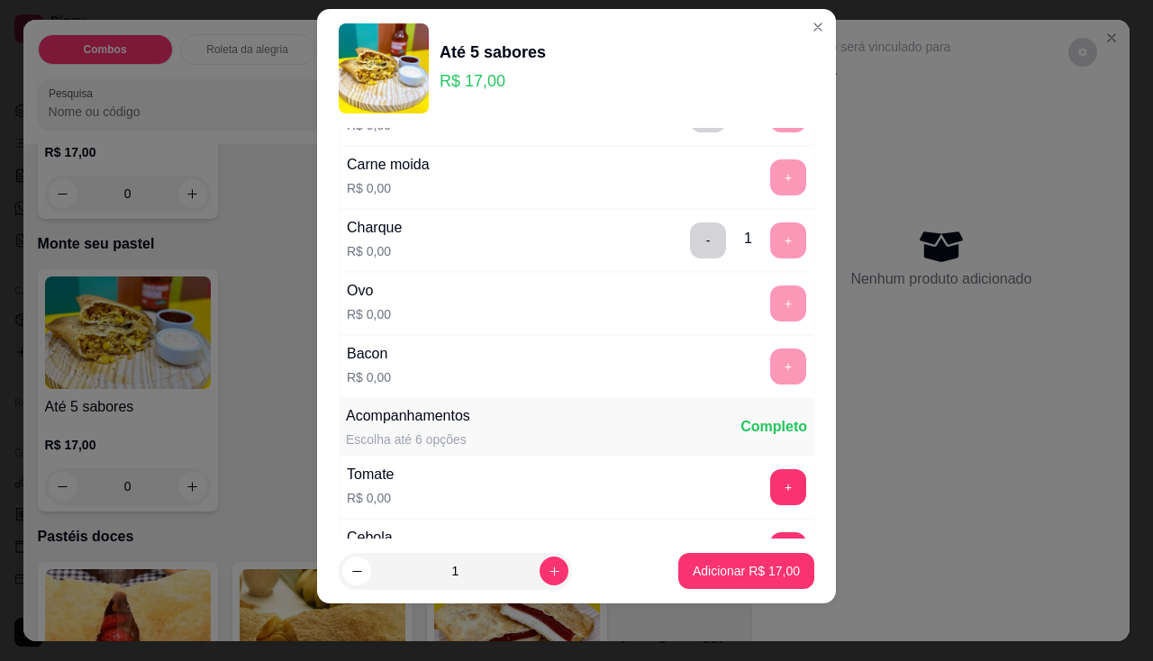
scroll to position [733, 0]
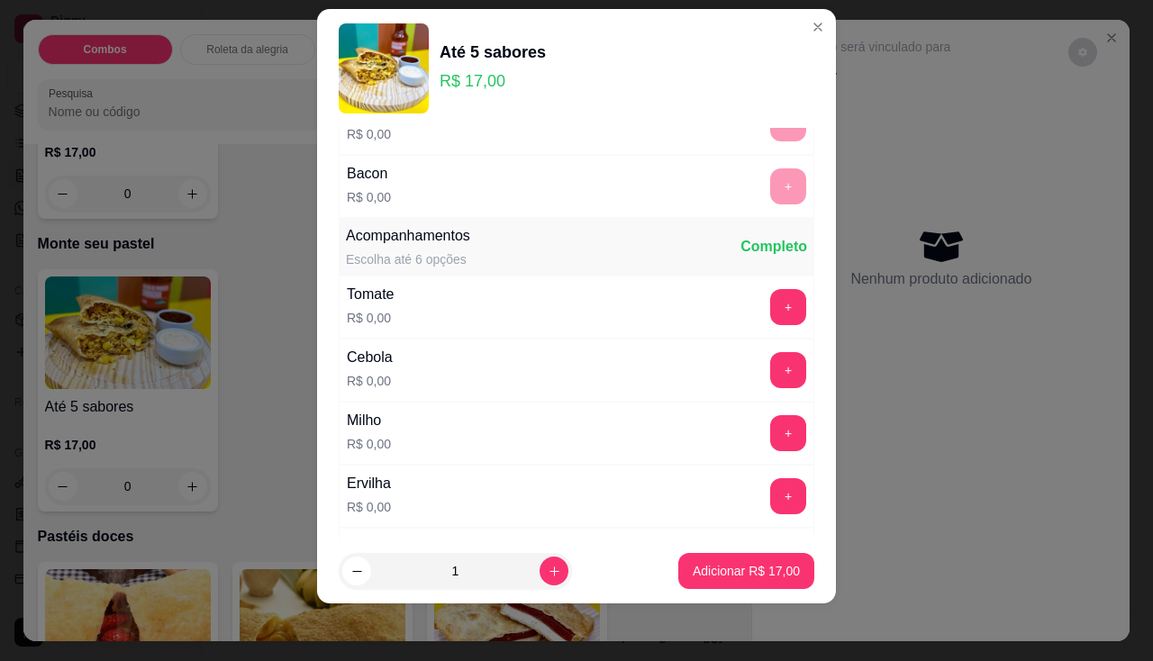
click at [757, 277] on div "Tomate R$ 0,00 +" at bounding box center [576, 307] width 475 height 63
click at [771, 294] on button "+" at bounding box center [788, 306] width 35 height 35
click at [771, 373] on button "+" at bounding box center [788, 369] width 35 height 35
click at [770, 438] on button "+" at bounding box center [788, 433] width 36 height 36
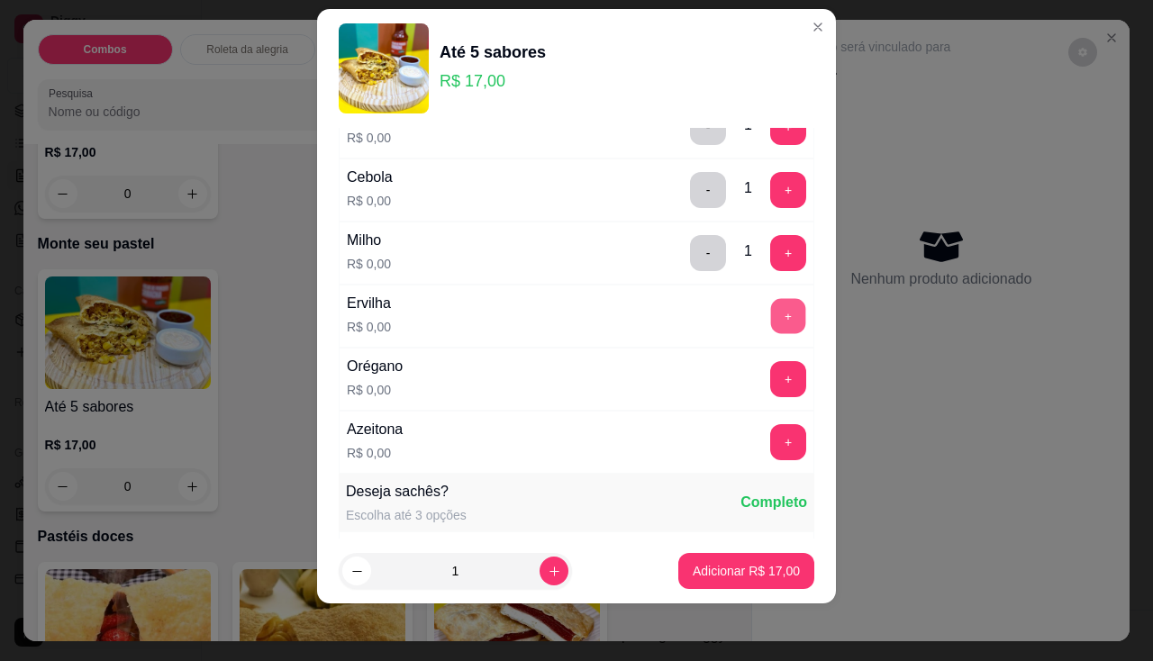
click at [771, 333] on button "+" at bounding box center [788, 315] width 35 height 35
click at [770, 380] on button "+" at bounding box center [788, 379] width 36 height 36
click at [770, 458] on button "+" at bounding box center [788, 442] width 36 height 36
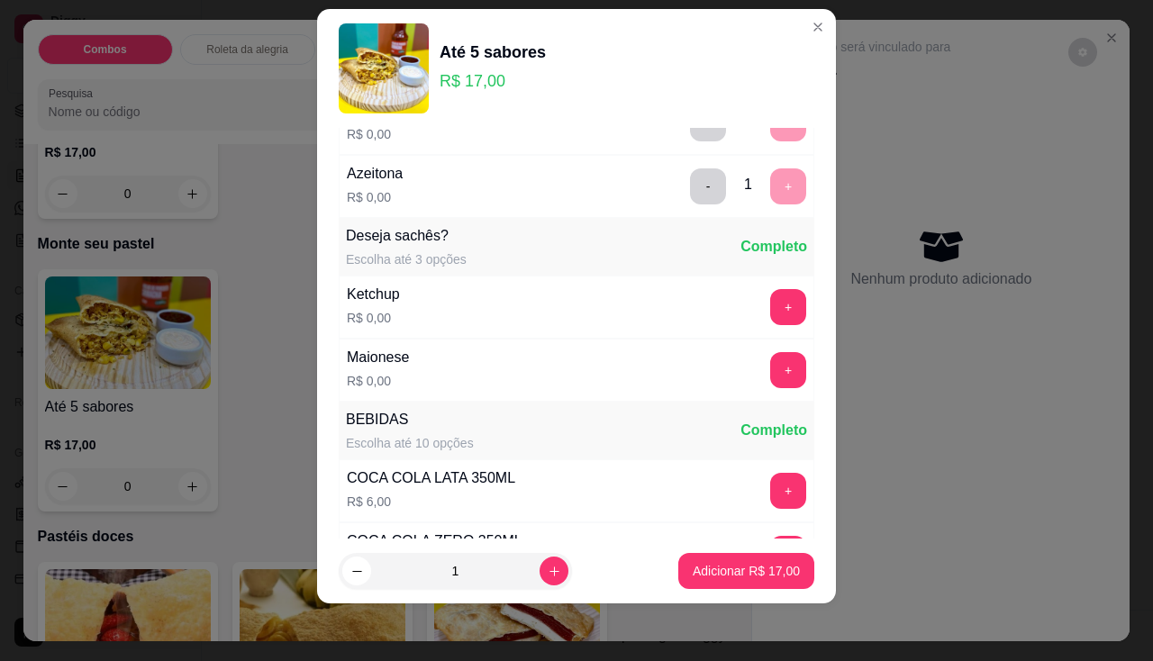
scroll to position [1079, 0]
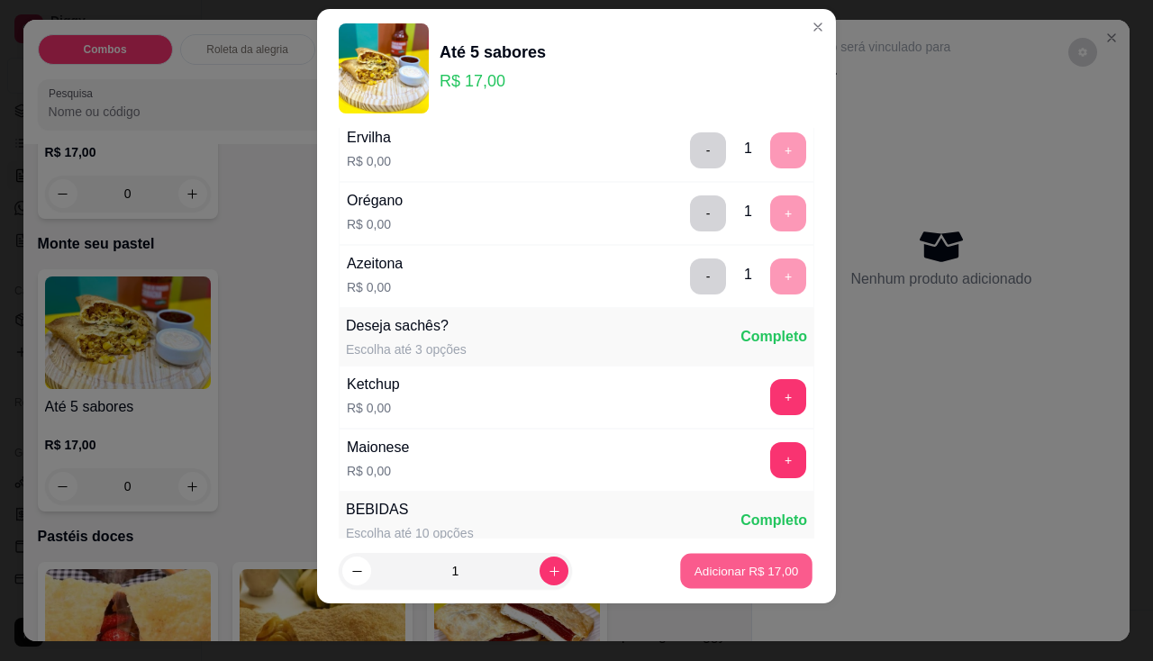
click at [724, 557] on button "Adicionar R$ 17,00" at bounding box center [746, 571] width 132 height 35
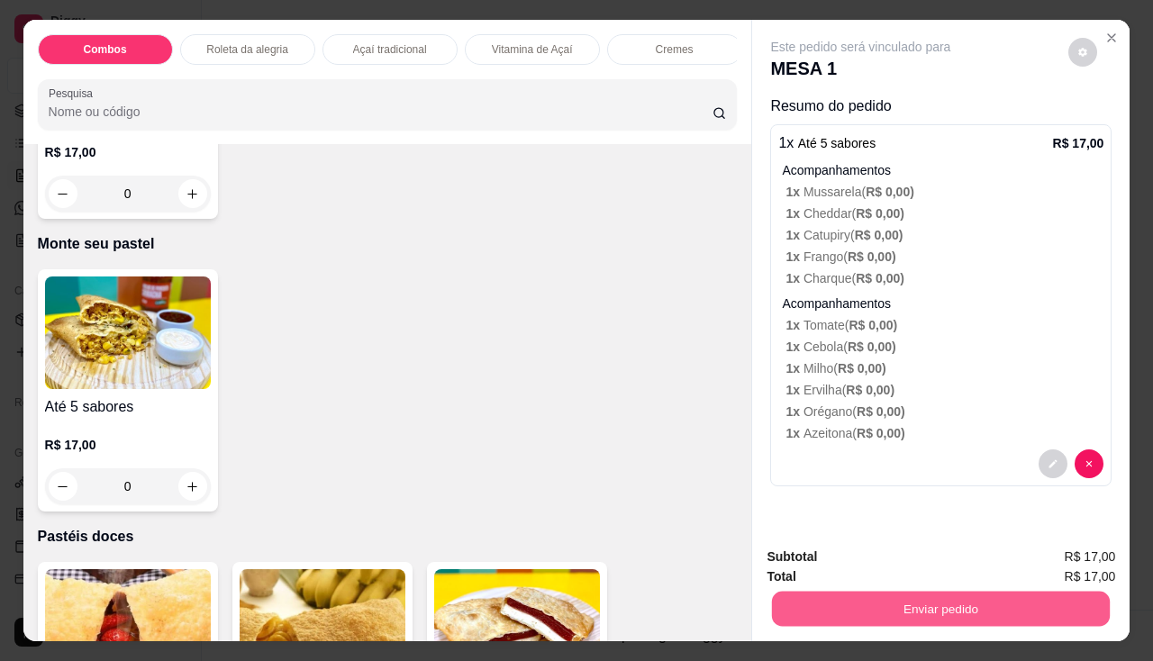
click at [797, 607] on button "Enviar pedido" at bounding box center [941, 609] width 338 height 35
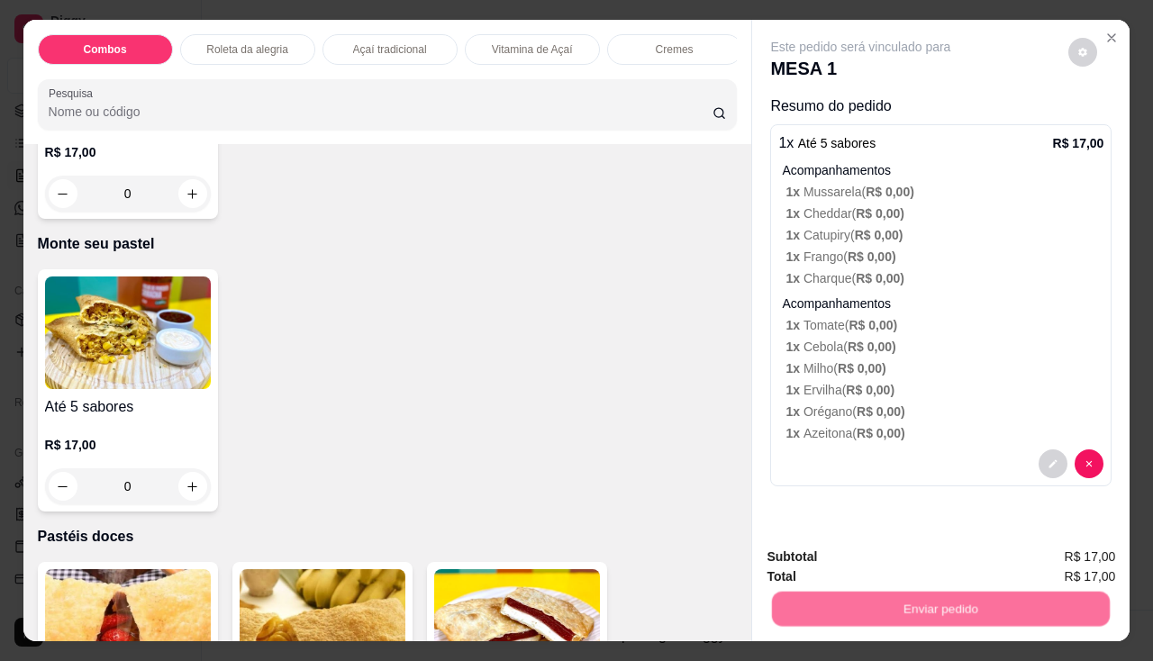
click at [815, 565] on button "Não registrar e enviar pedido" at bounding box center [882, 557] width 182 height 33
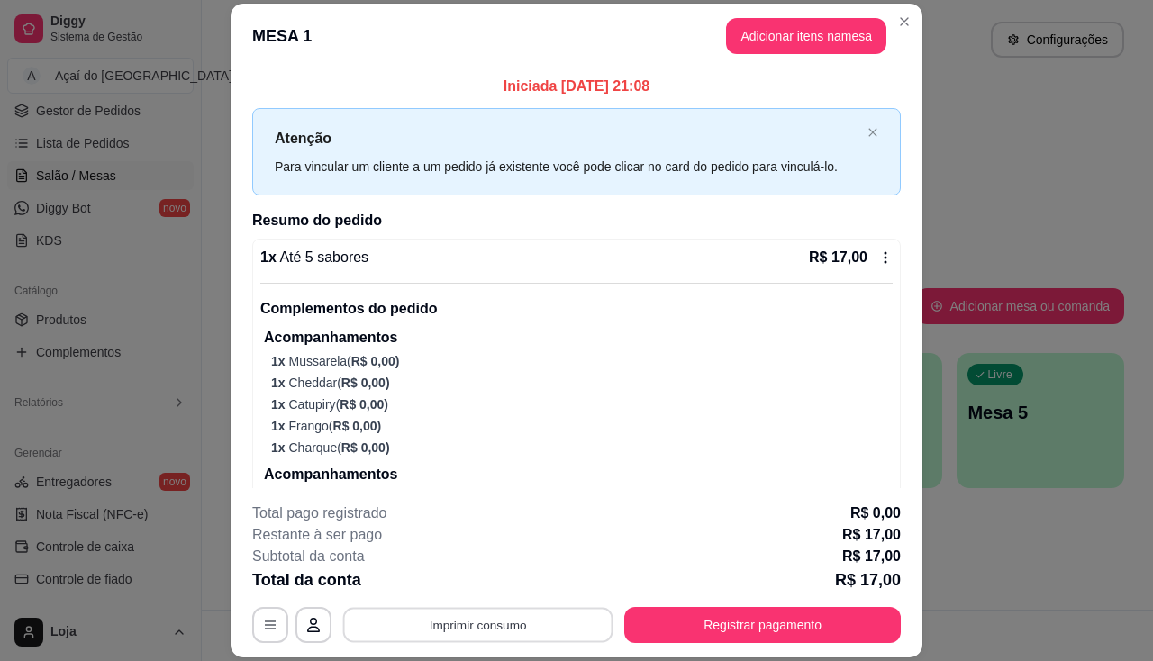
click at [510, 621] on button "Imprimir consumo" at bounding box center [478, 625] width 270 height 35
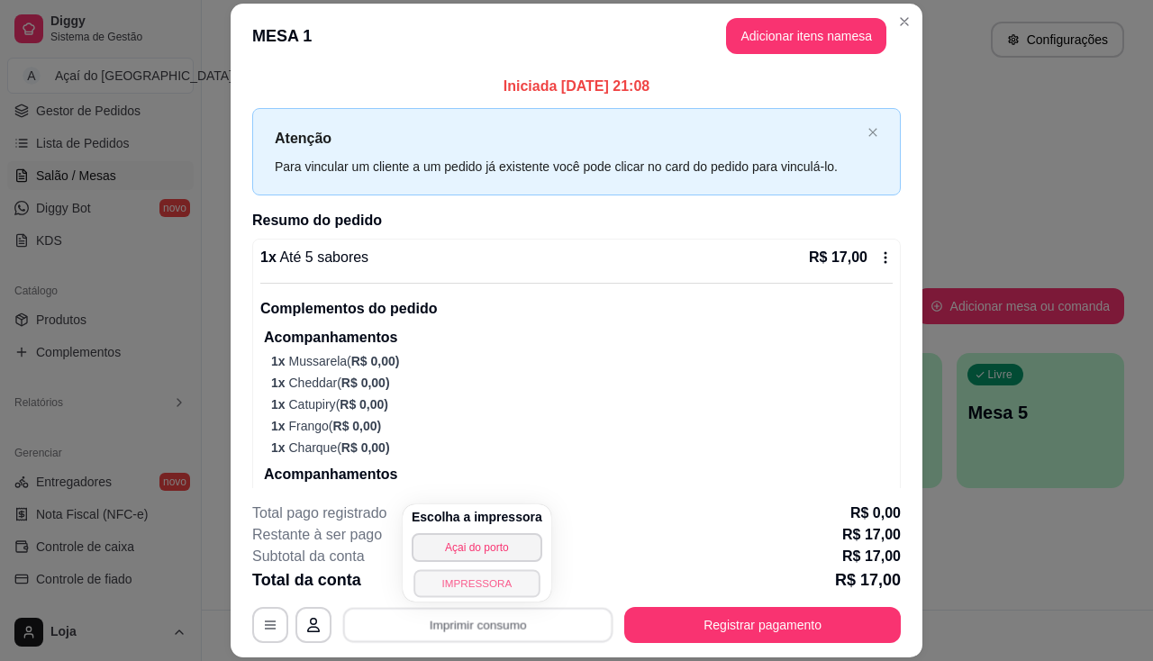
click at [495, 572] on button "IMPRESSORA" at bounding box center [476, 583] width 126 height 28
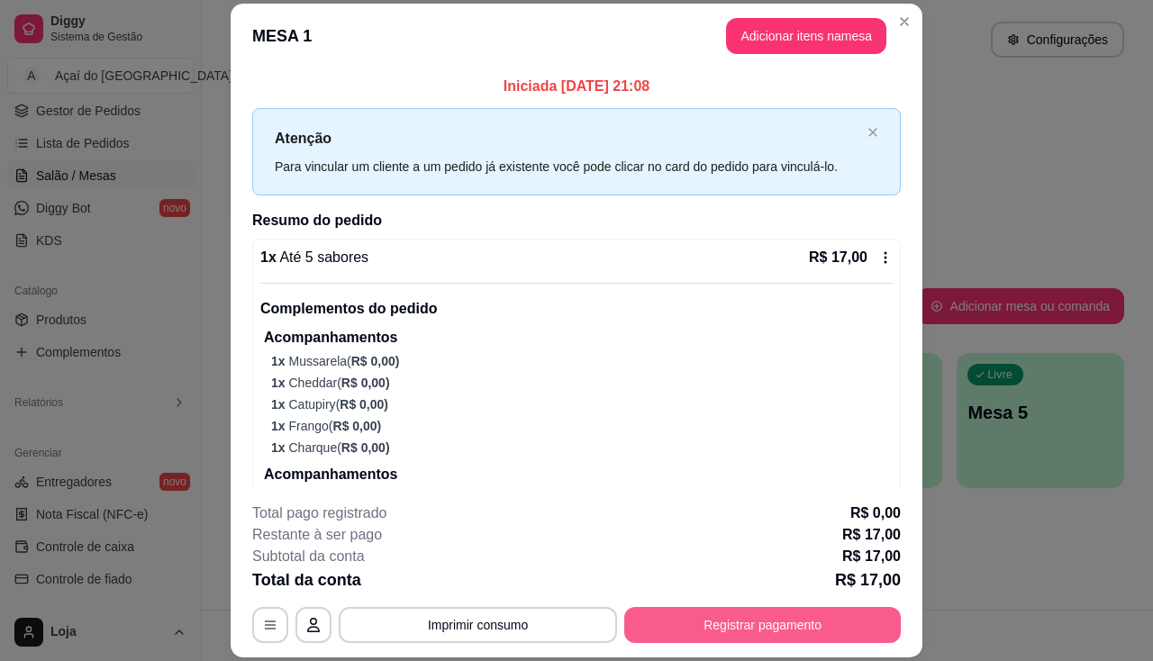
click at [734, 620] on button "Registrar pagamento" at bounding box center [762, 625] width 276 height 36
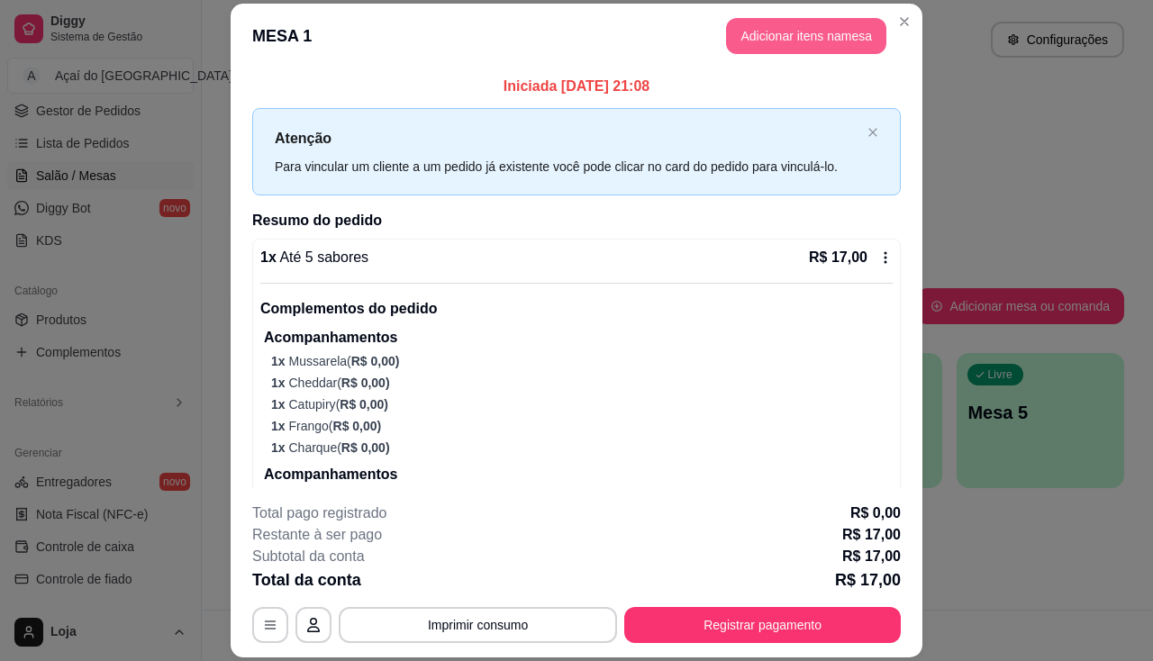
click at [726, 32] on button "Adicionar itens na mesa" at bounding box center [806, 36] width 160 height 36
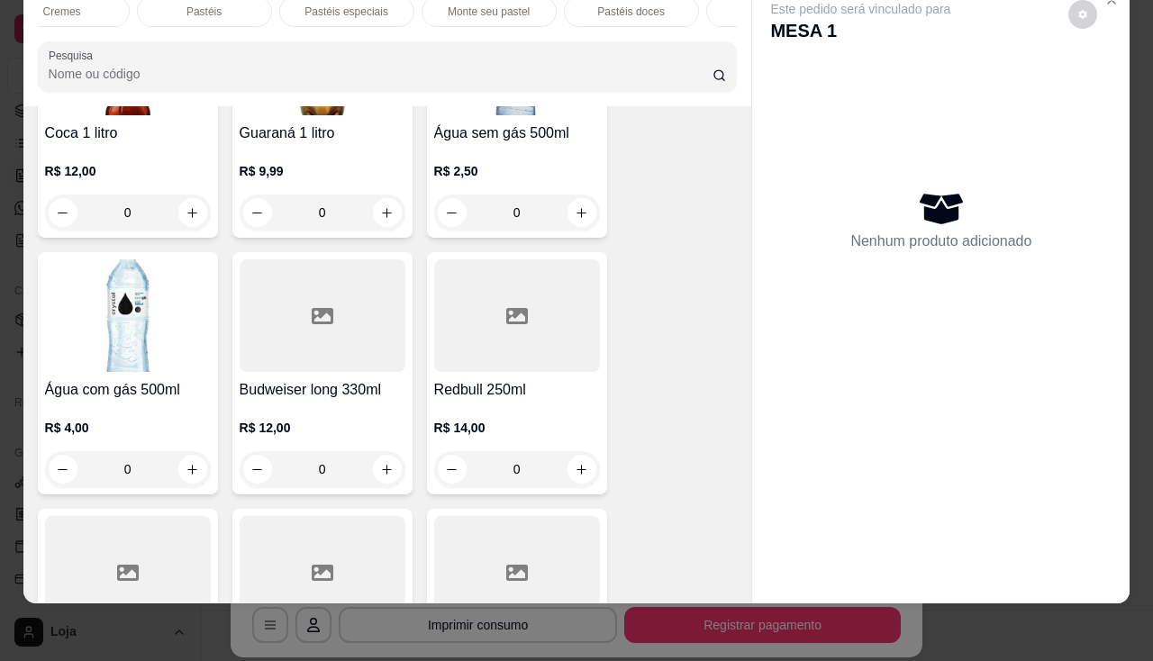
scroll to position [5403, 0]
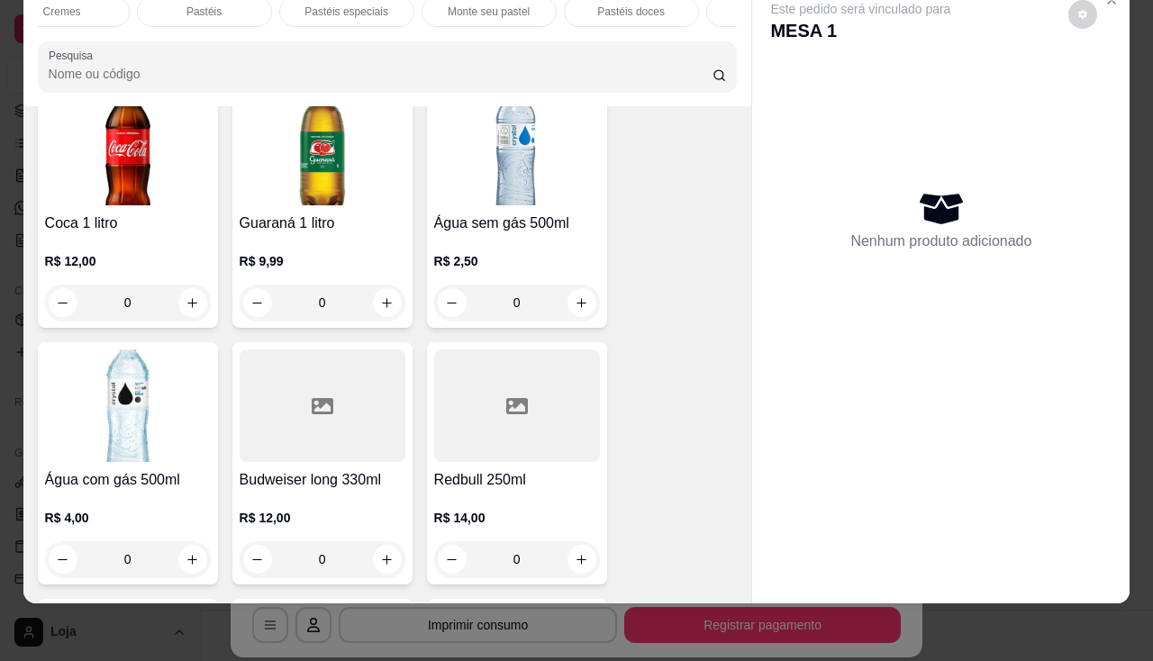
click at [496, 217] on h4 "Água sem gás 500ml" at bounding box center [517, 224] width 166 height 22
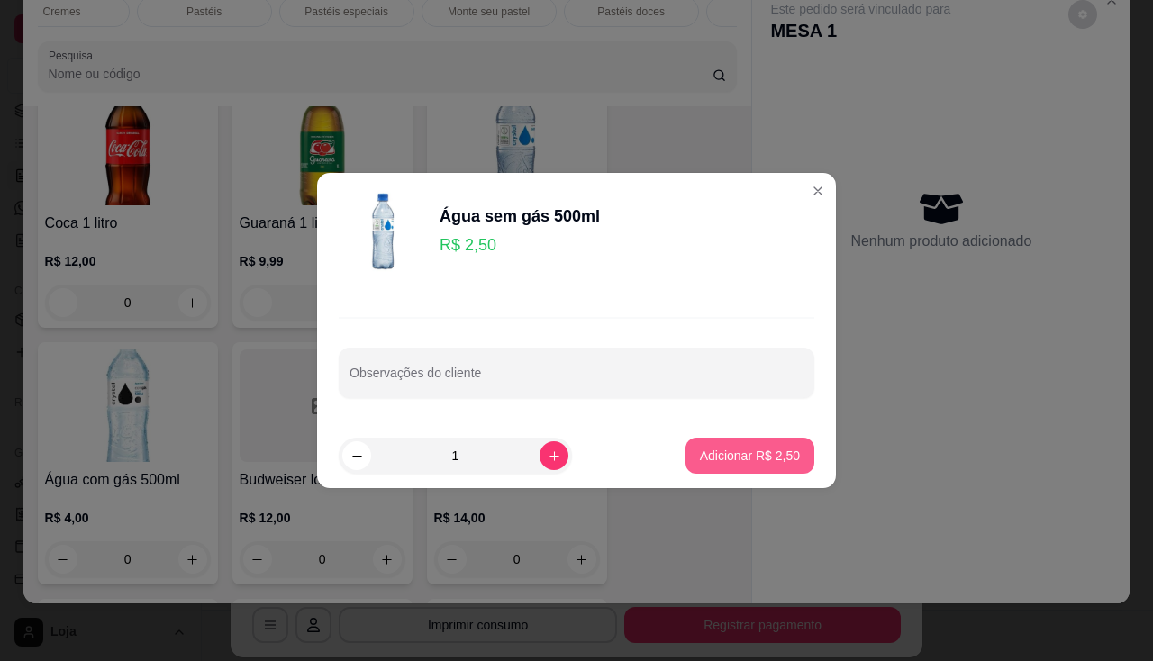
click at [735, 447] on p "Adicionar R$ 2,50" at bounding box center [750, 456] width 100 height 18
type input "1"
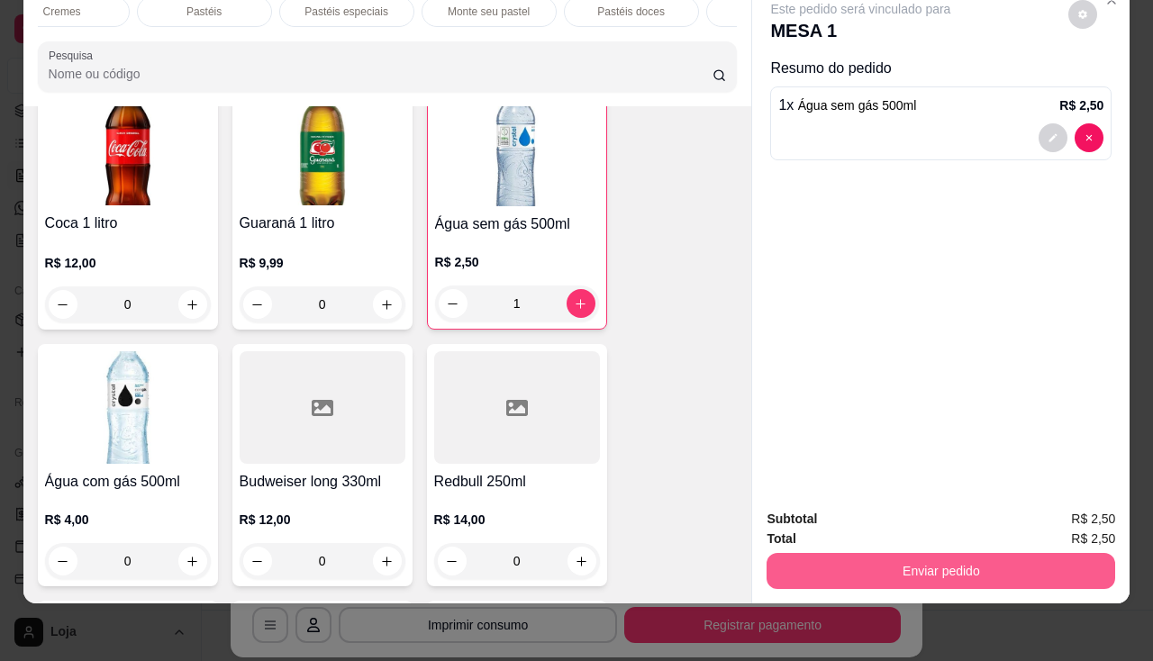
click at [864, 575] on div "Enviar pedido" at bounding box center [940, 568] width 349 height 41
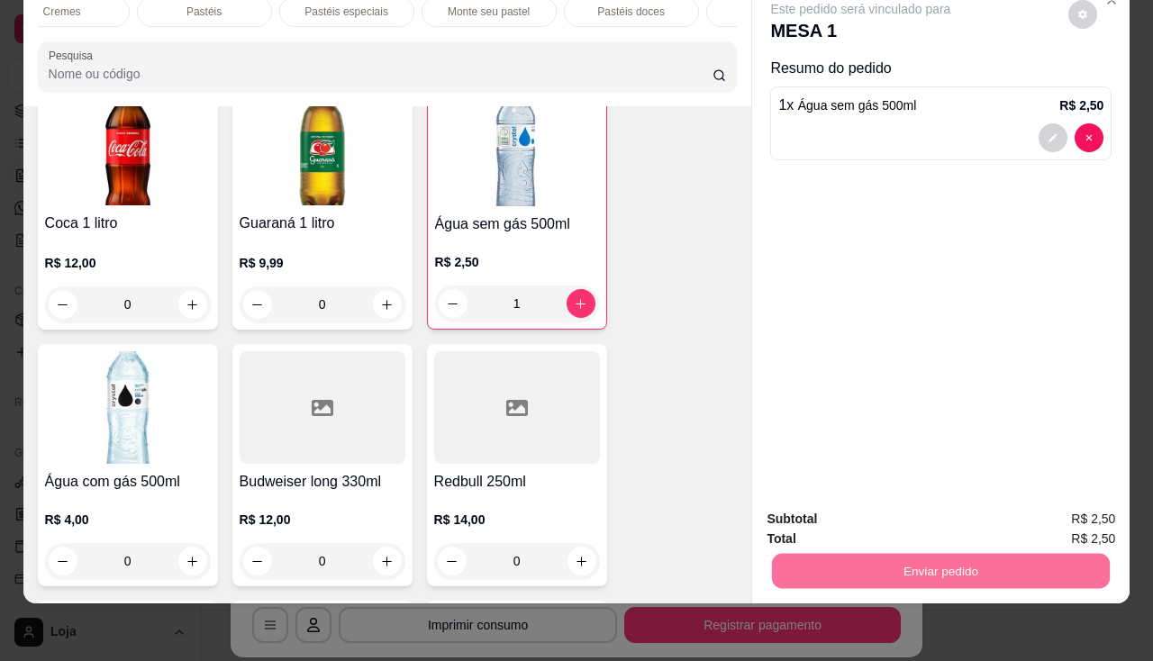
click at [852, 521] on button "Não registrar e enviar pedido" at bounding box center [882, 513] width 182 height 33
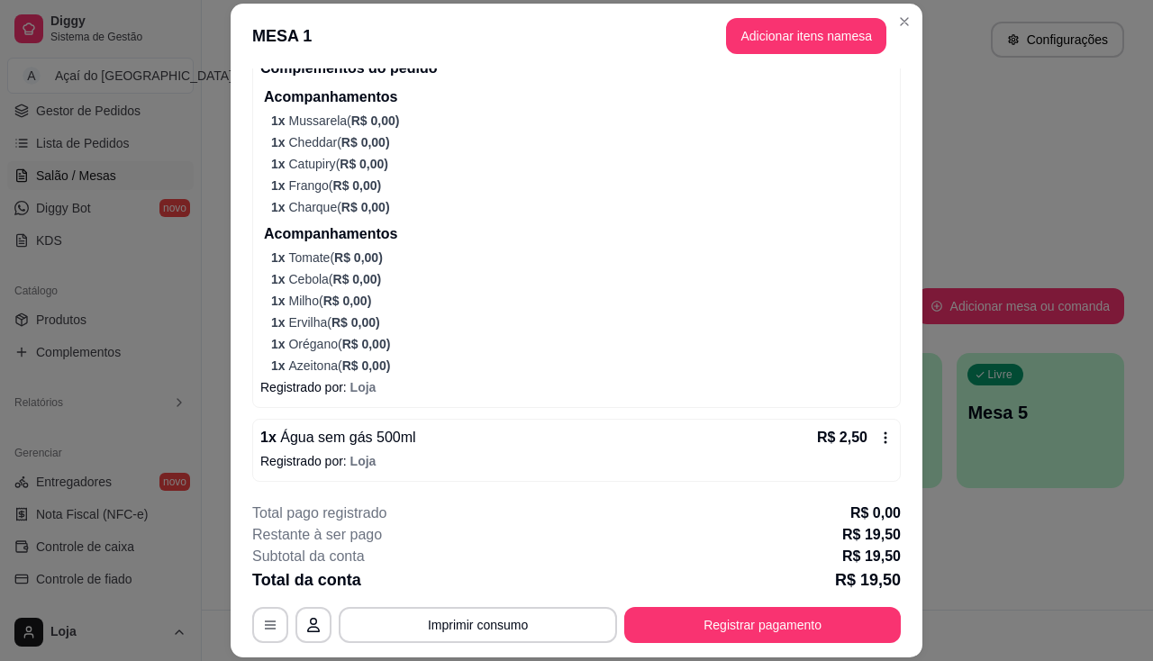
scroll to position [54, 0]
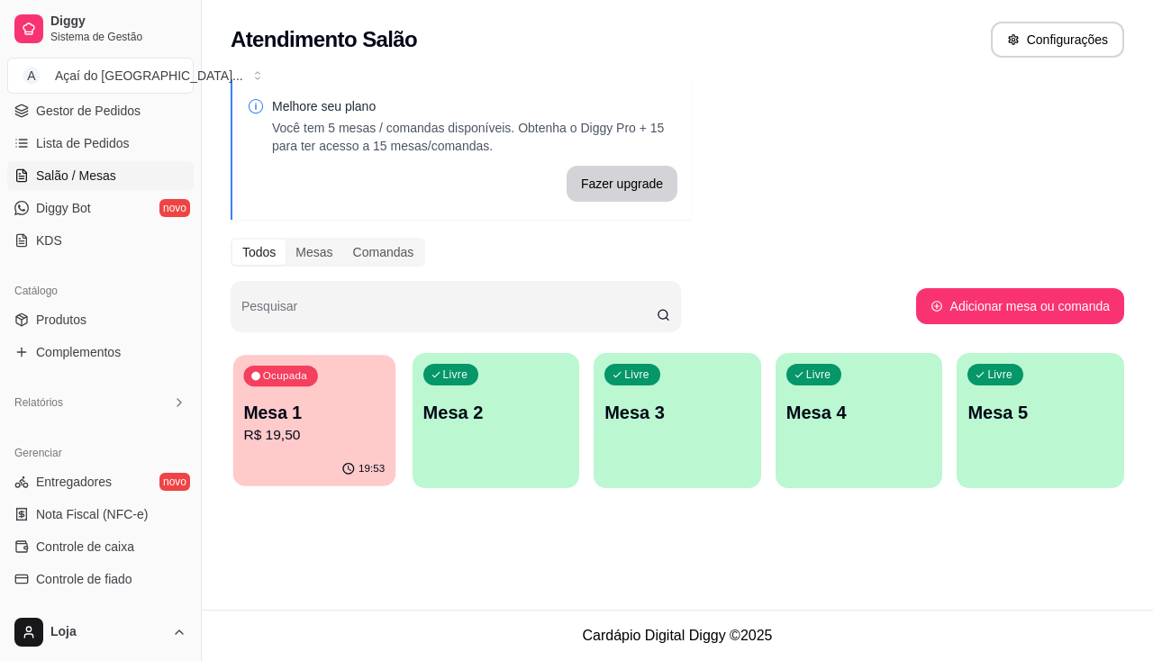
click at [281, 401] on p "Mesa 1" at bounding box center [313, 413] width 141 height 24
click at [343, 424] on div "Mesa 1 R$ 19,50" at bounding box center [313, 423] width 141 height 45
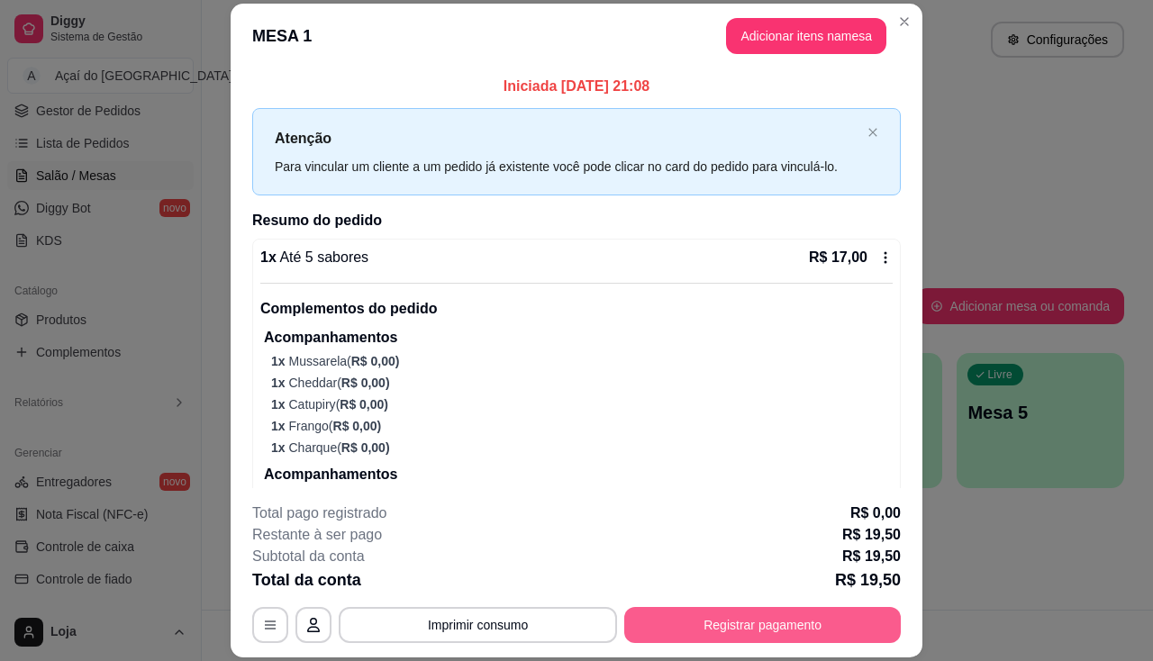
click at [774, 632] on button "Registrar pagamento" at bounding box center [762, 625] width 276 height 36
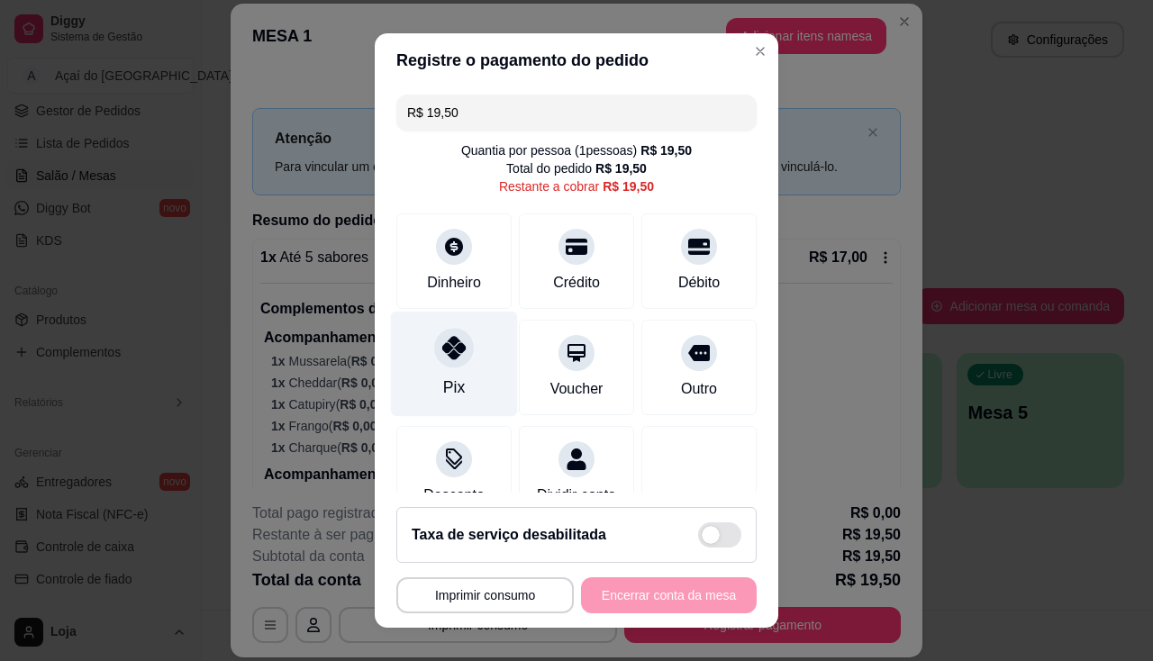
click at [447, 358] on icon at bounding box center [453, 347] width 23 height 23
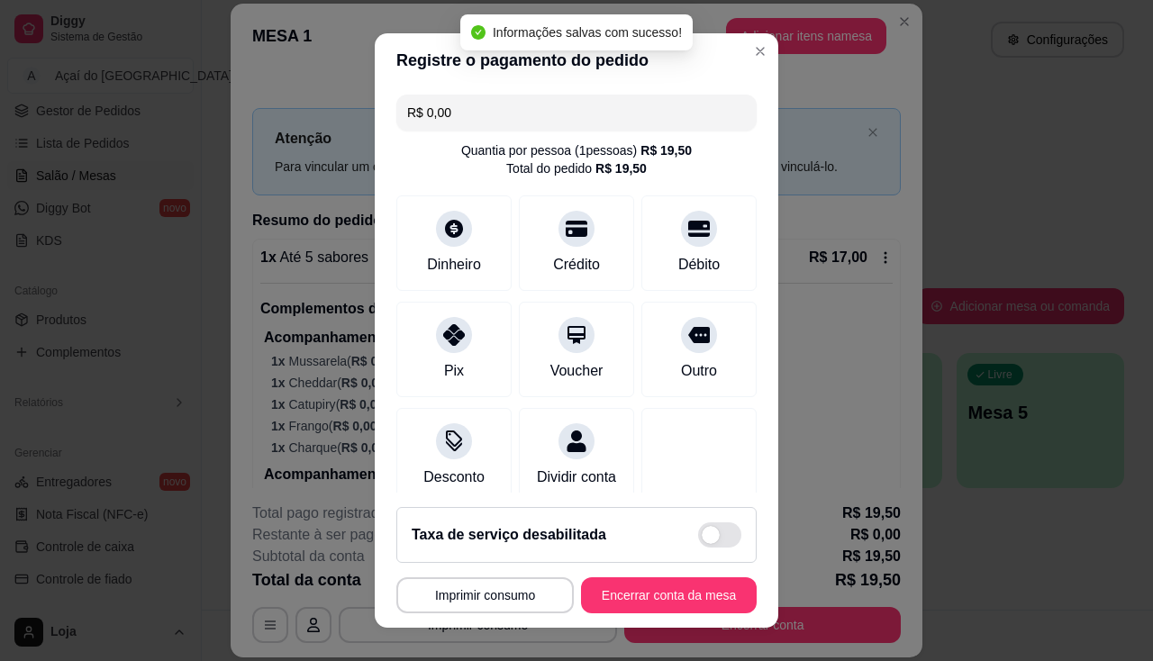
type input "R$ 0,00"
click at [629, 600] on button "Encerrar conta da mesa" at bounding box center [669, 595] width 170 height 35
